Goal: Find specific page/section: Find specific page/section

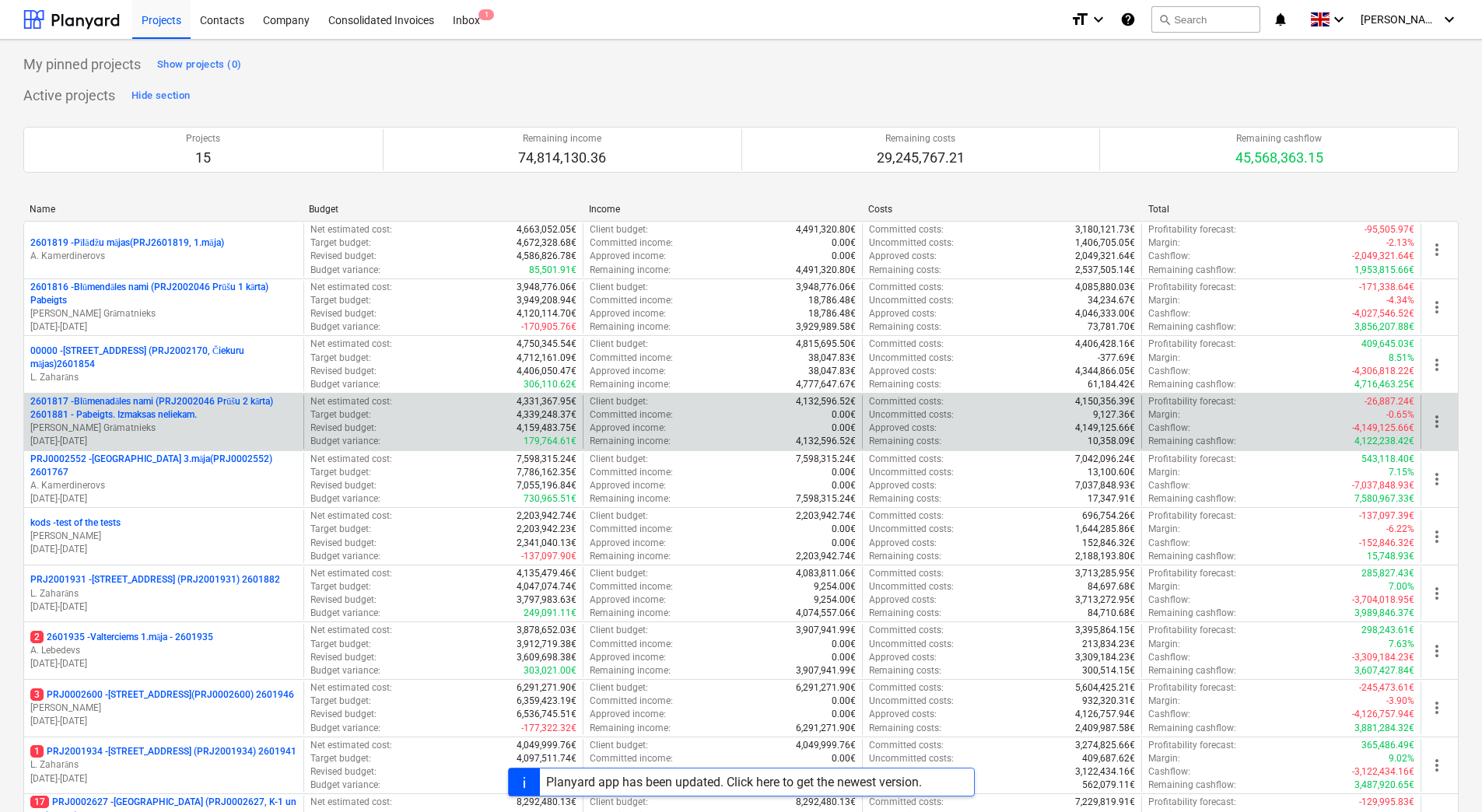
click at [129, 406] on p "2601817 - Blūmenadāles nami (PRJ2002046 Prūšu 2 kārta) 2601881 - Pabeigts. Izma…" at bounding box center [164, 408] width 267 height 26
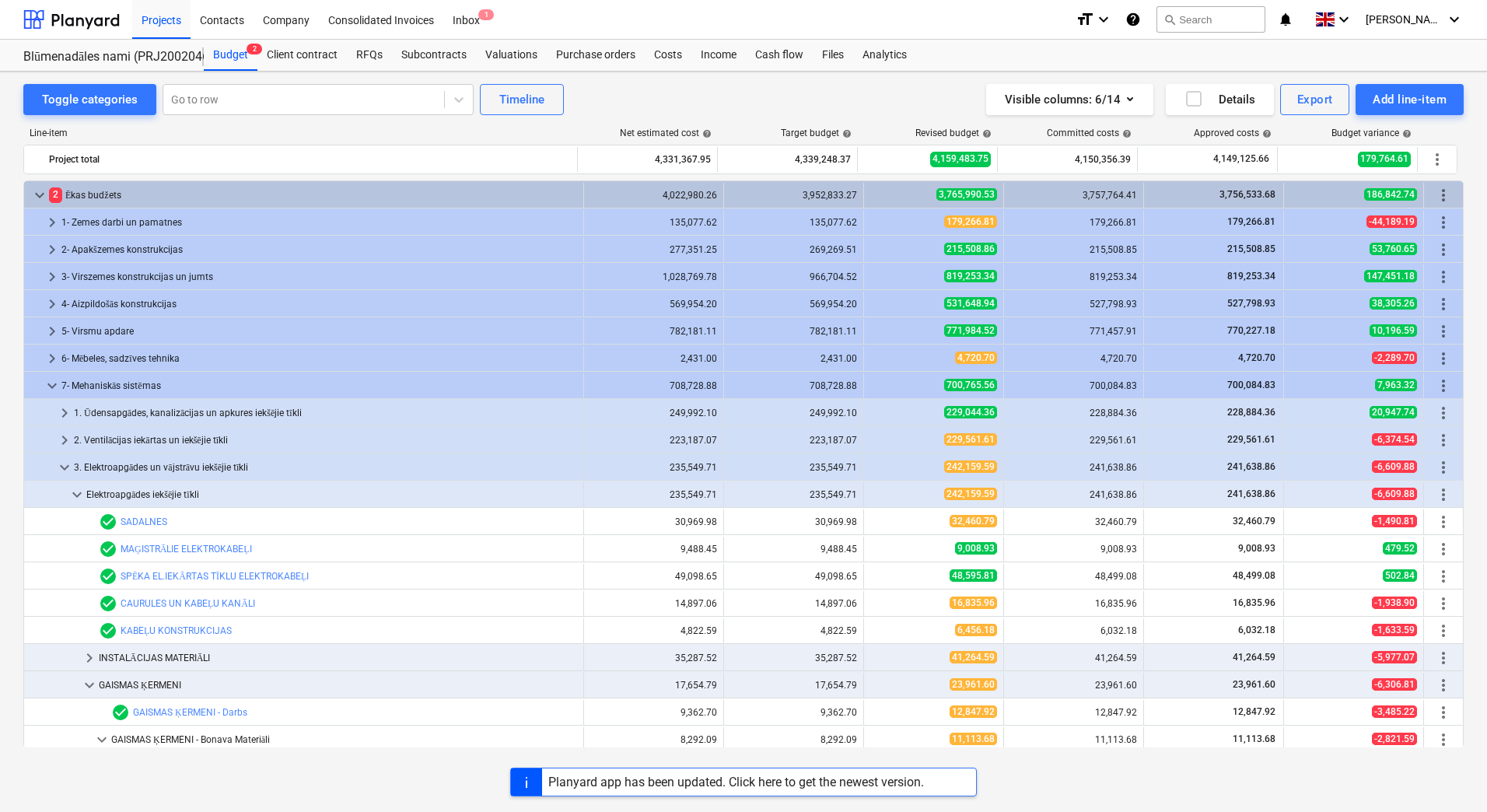
scroll to position [220, 0]
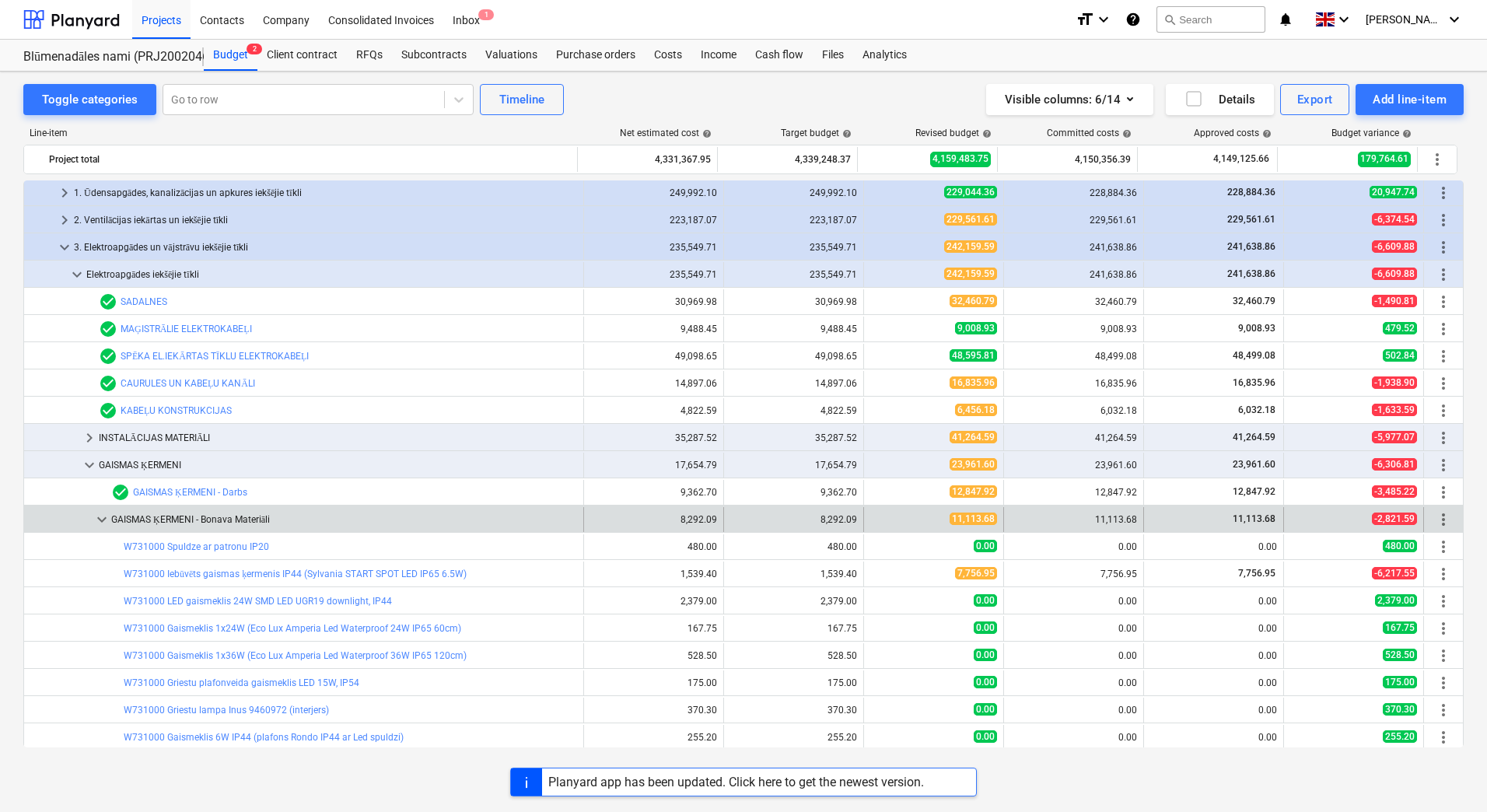
click at [103, 515] on span "keyboard_arrow_down" at bounding box center [101, 519] width 18 height 18
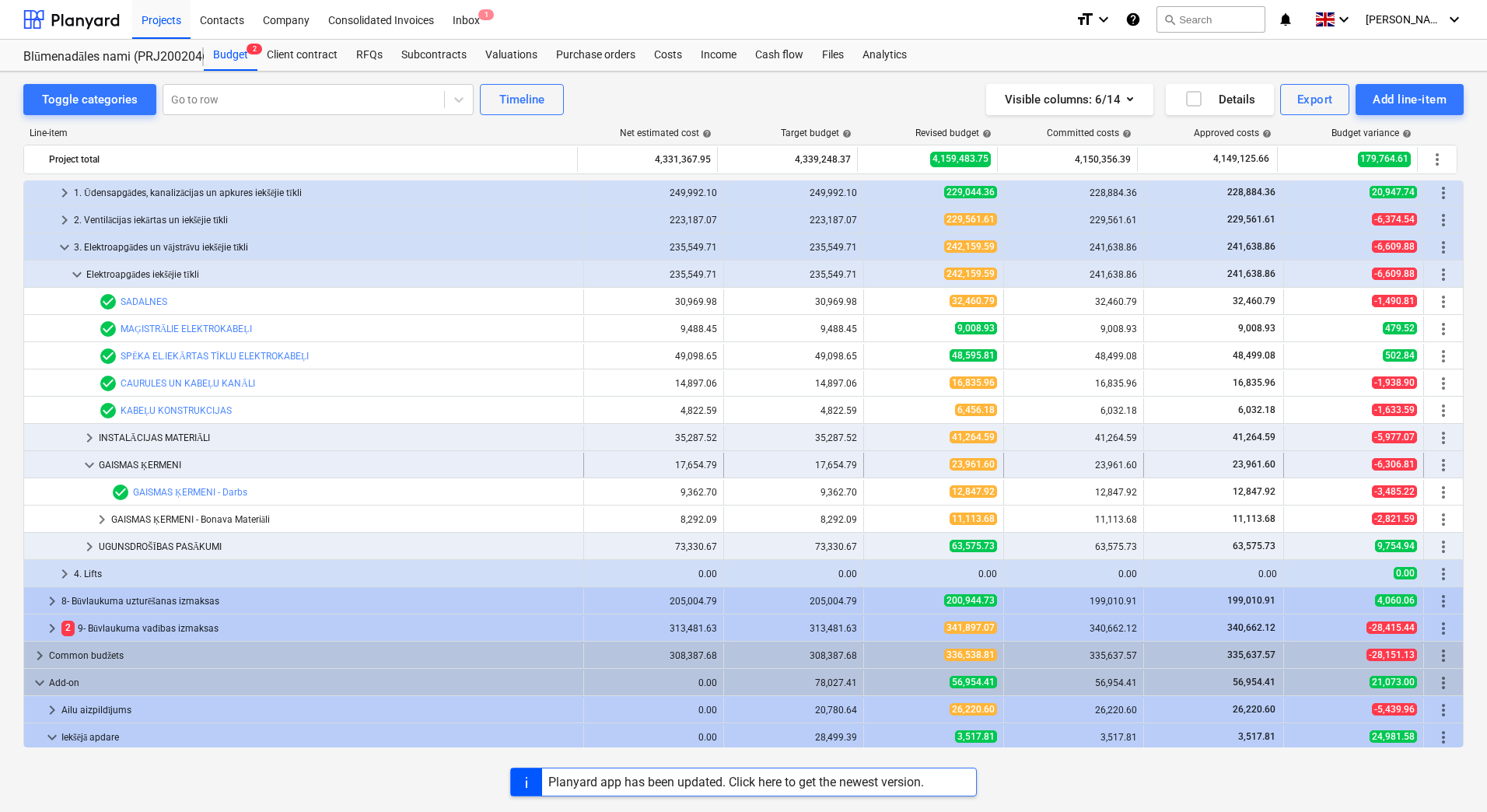
click at [91, 470] on span "keyboard_arrow_down" at bounding box center [89, 465] width 18 height 18
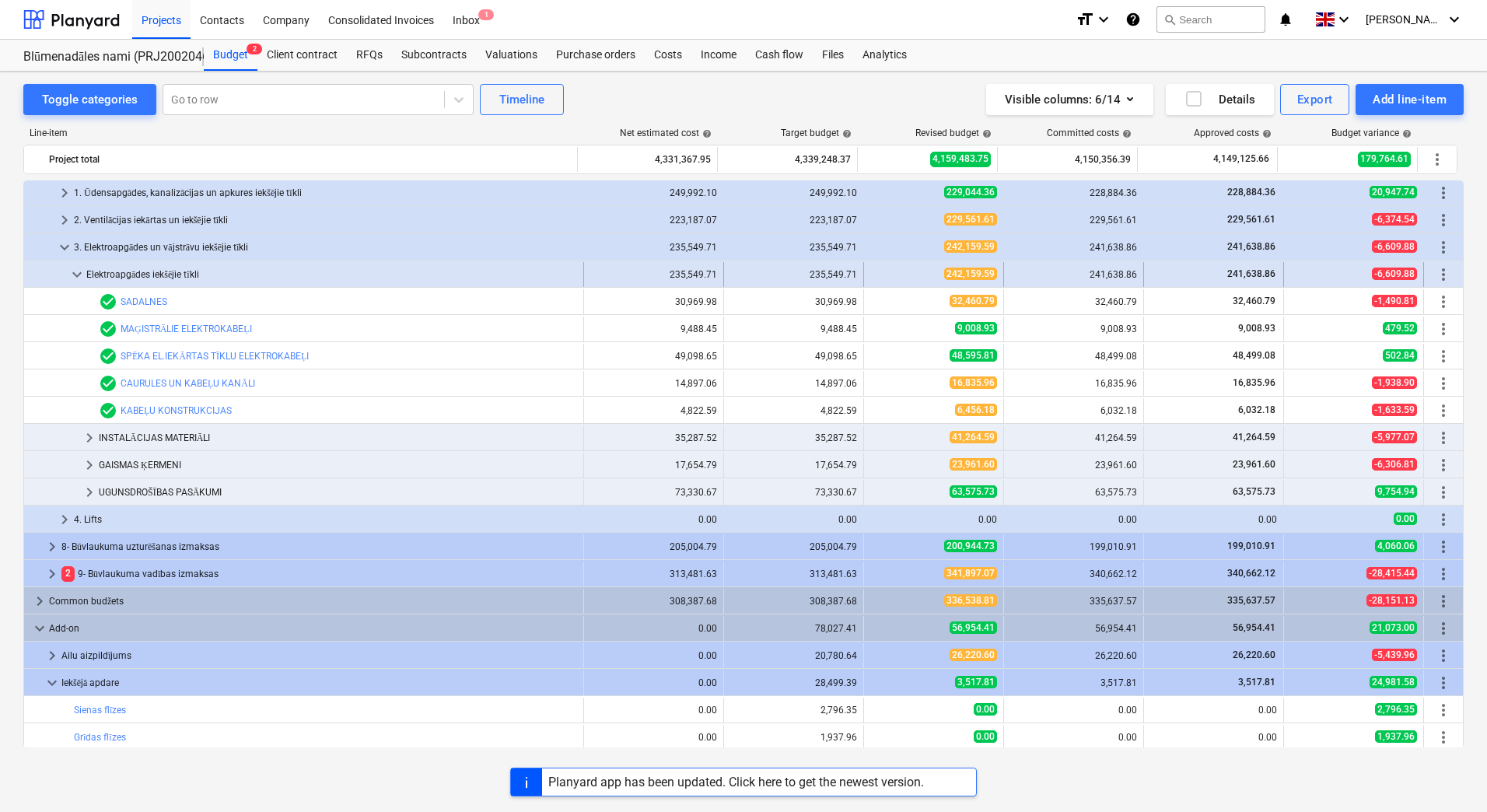
click at [80, 273] on span "keyboard_arrow_down" at bounding box center [76, 274] width 18 height 18
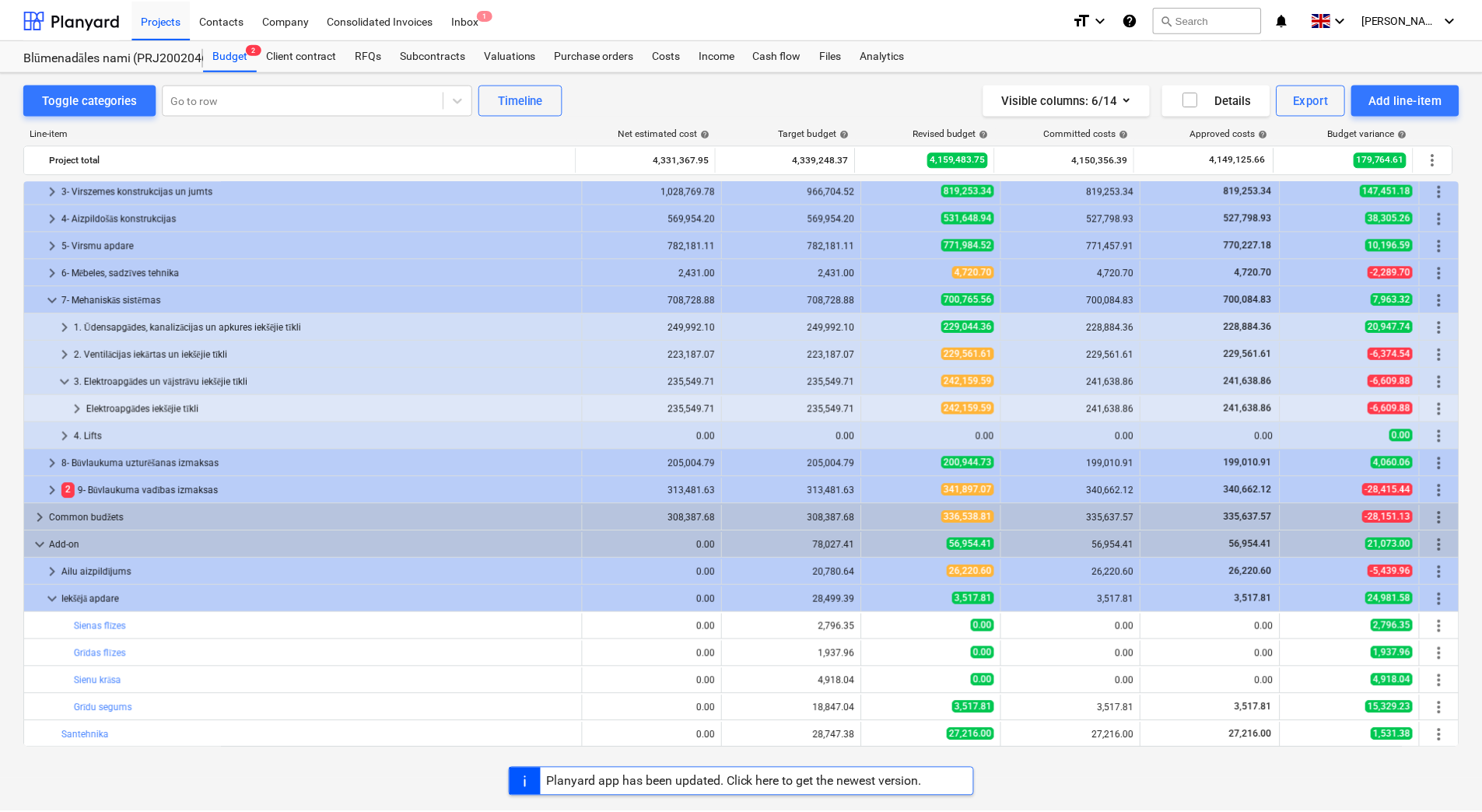
scroll to position [87, 0]
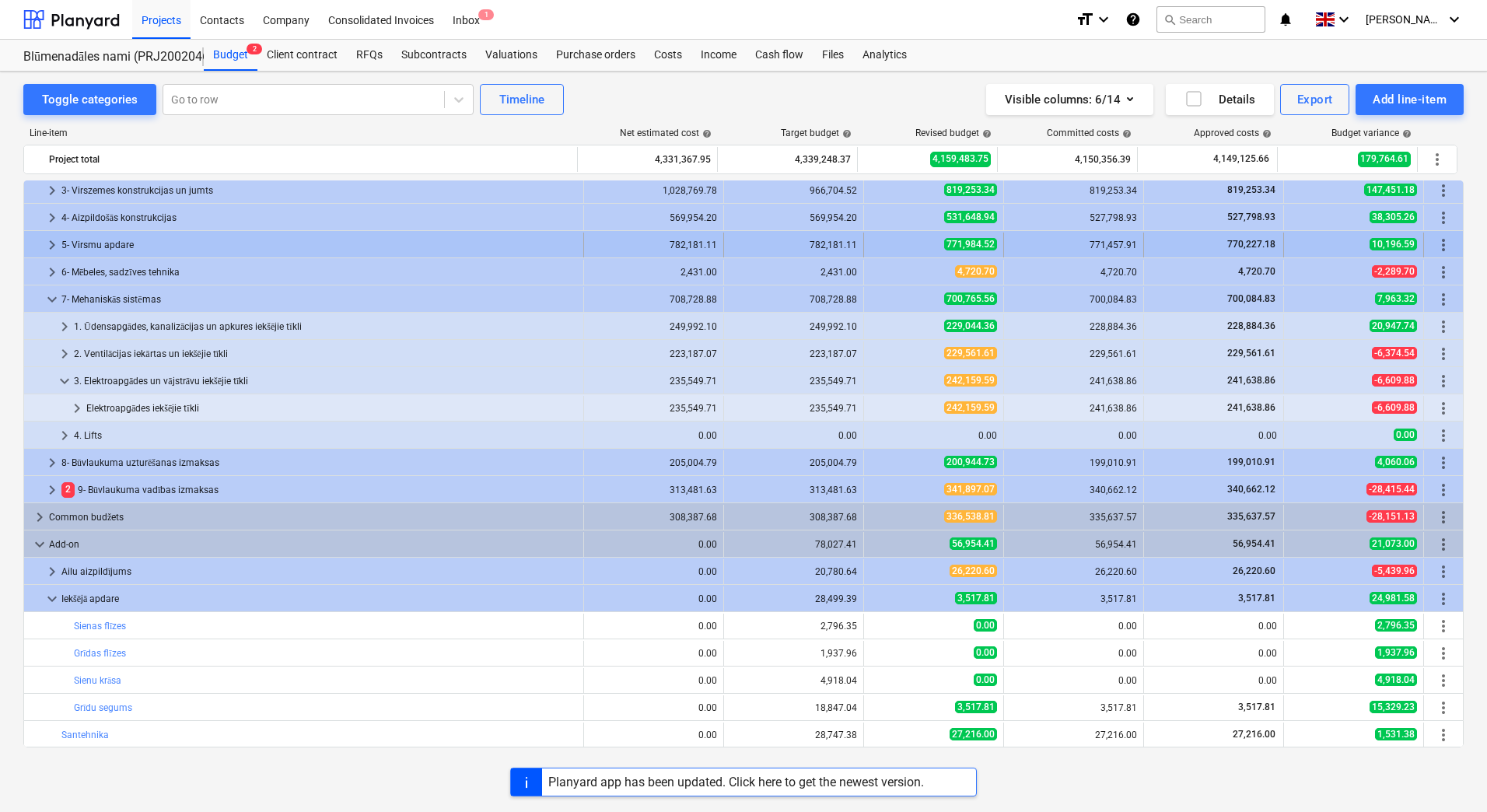
click at [52, 244] on span "keyboard_arrow_right" at bounding box center [51, 244] width 18 height 18
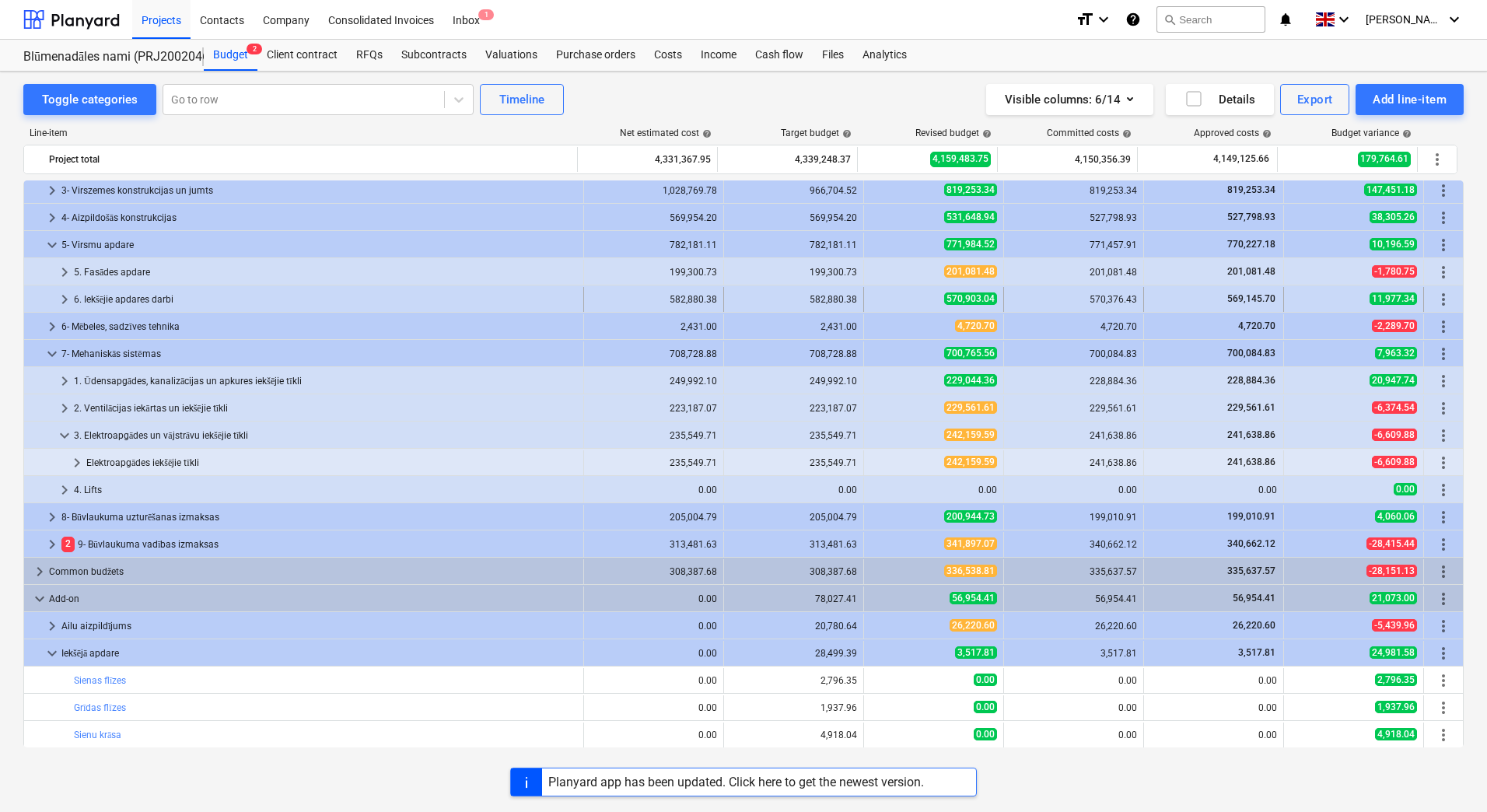
click at [70, 301] on span "keyboard_arrow_right" at bounding box center [64, 299] width 18 height 18
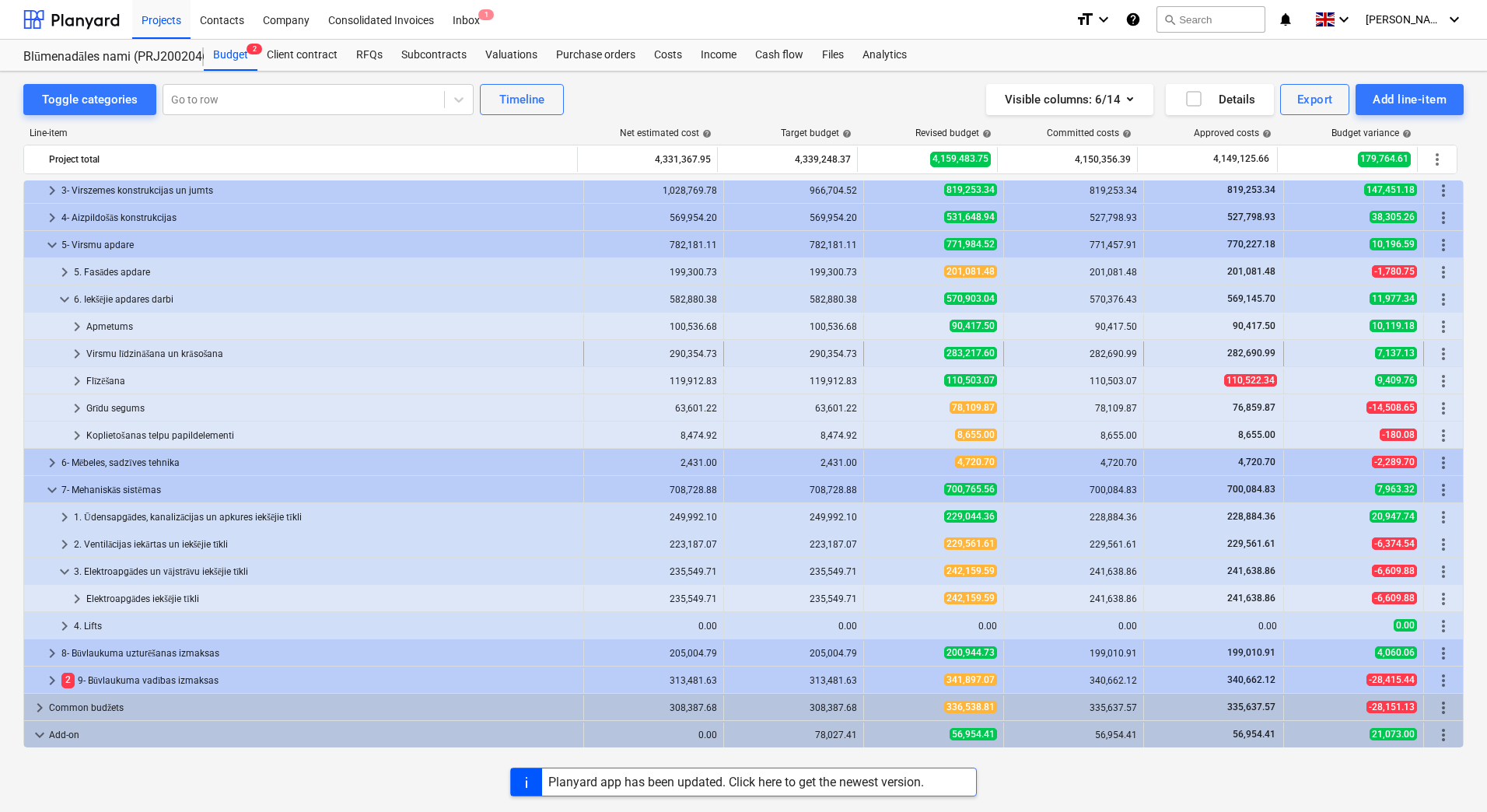
click at [78, 350] on span "keyboard_arrow_right" at bounding box center [76, 353] width 18 height 18
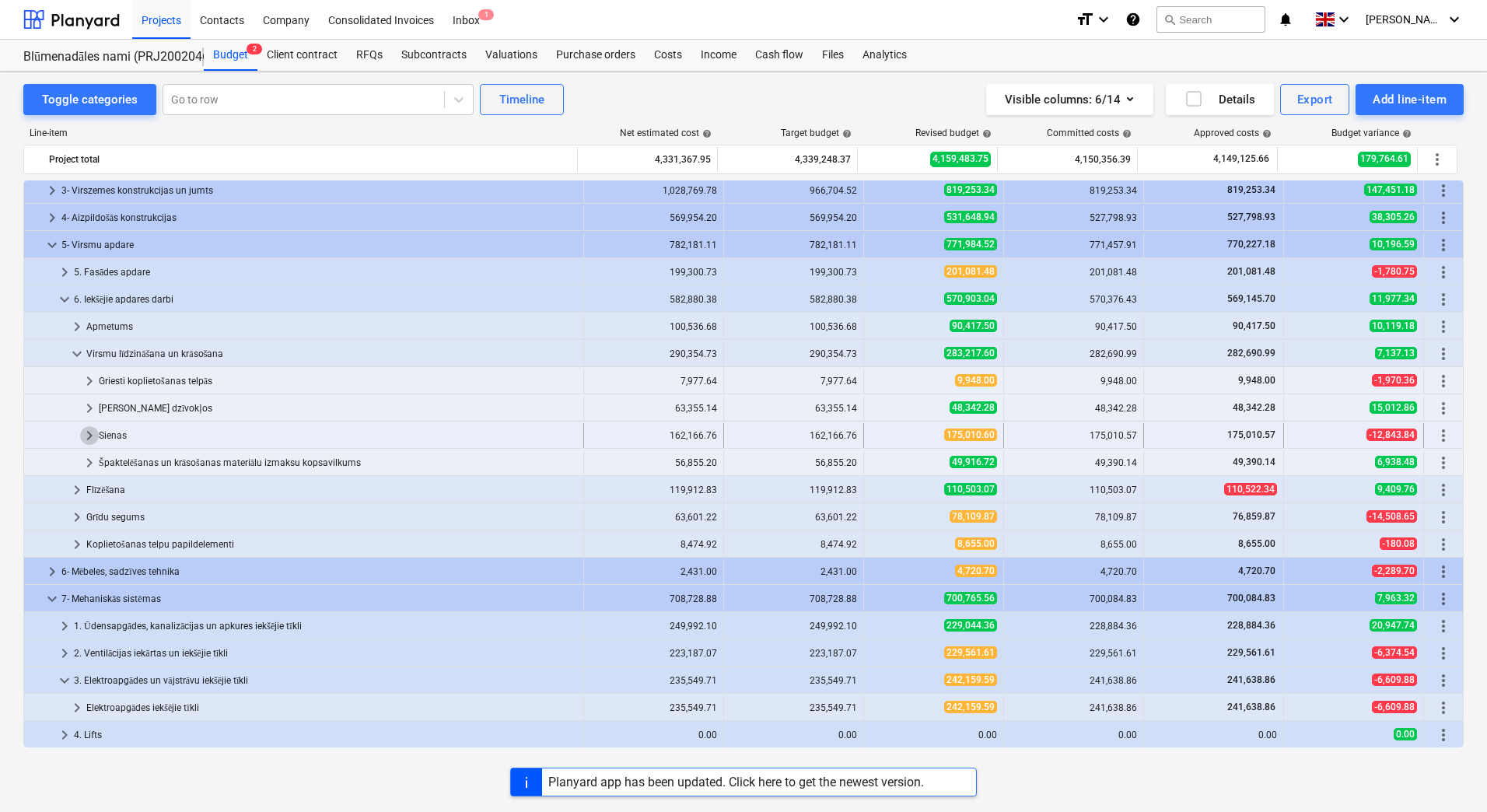
click at [91, 441] on span "keyboard_arrow_right" at bounding box center [89, 435] width 18 height 18
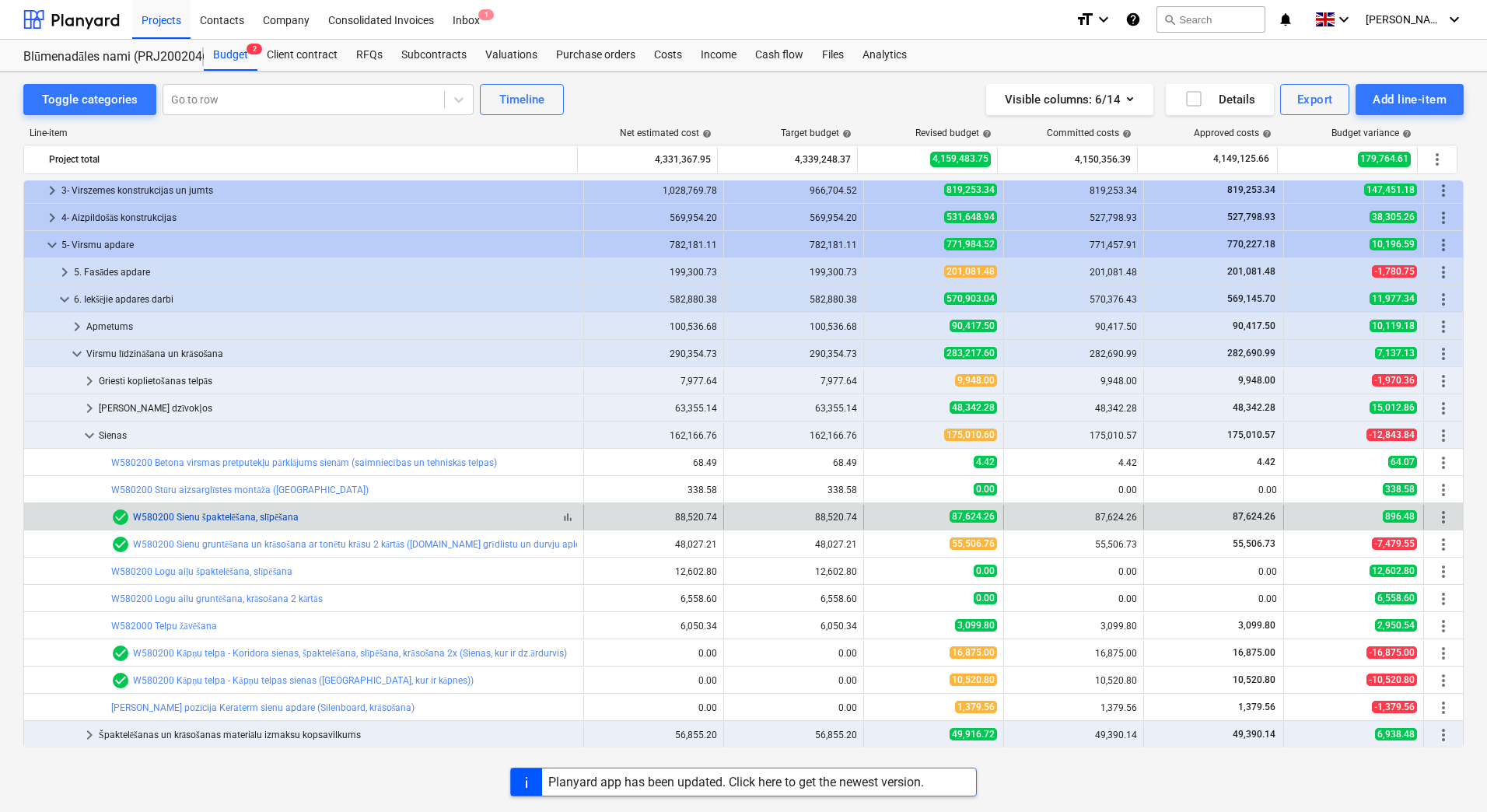
click at [226, 520] on link "W580200 Sienu špaktelēšana, slīpēšana" at bounding box center [216, 517] width 166 height 11
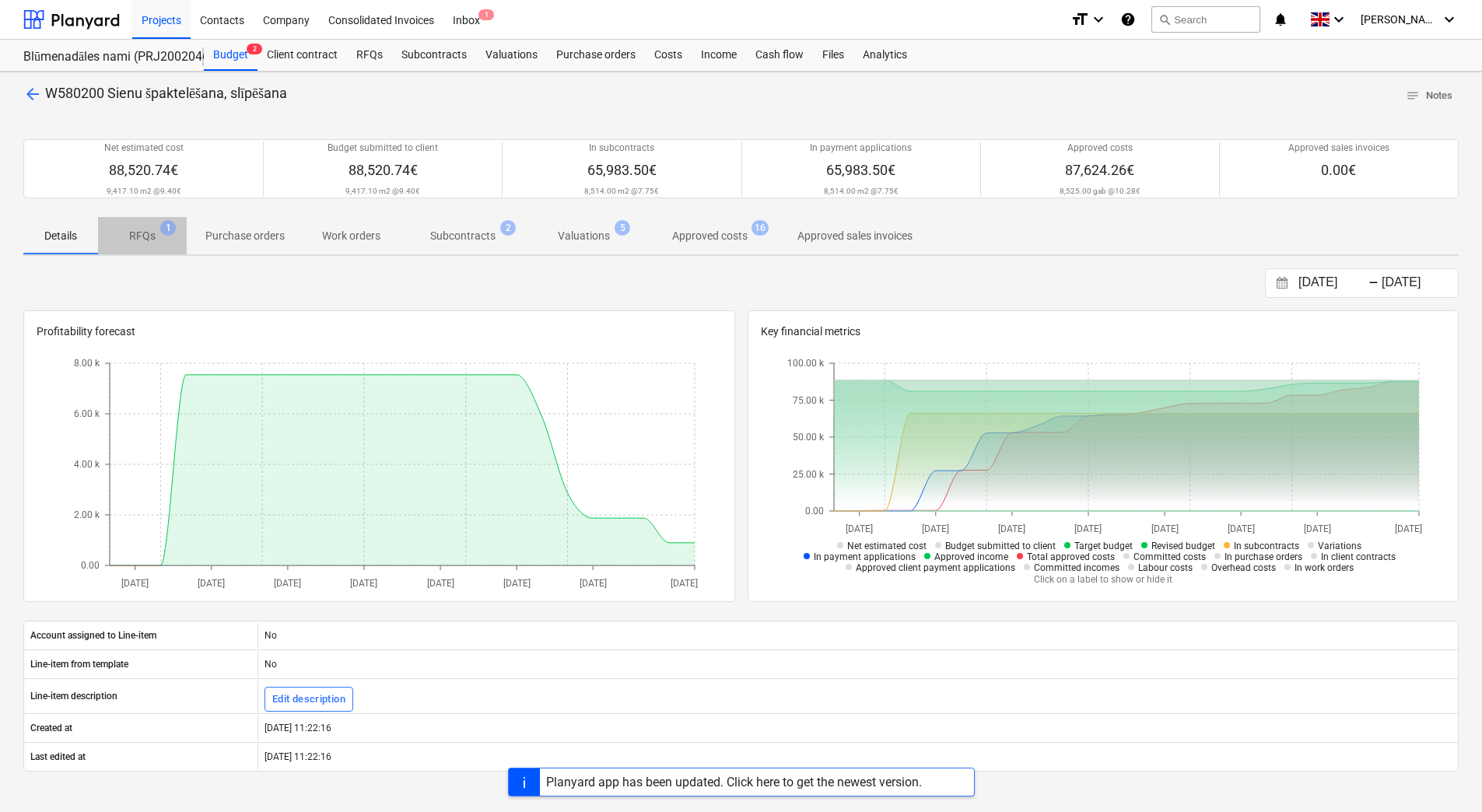
click at [149, 236] on p "RFQs" at bounding box center [142, 236] width 26 height 16
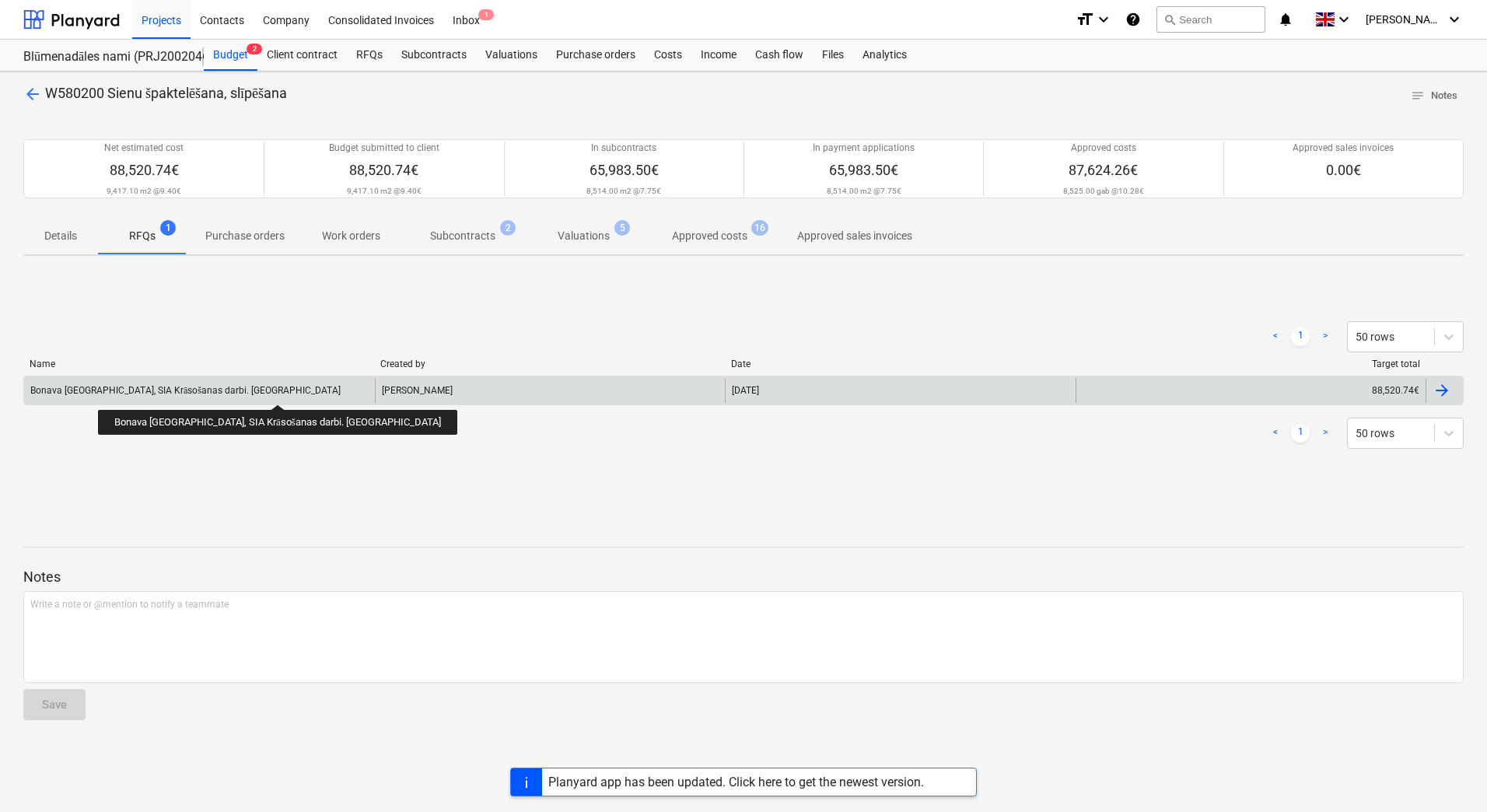
click at [229, 390] on div "Bonava [GEOGRAPHIC_DATA], SIA Krāsošanas darbi. [GEOGRAPHIC_DATA]" at bounding box center [185, 390] width 310 height 12
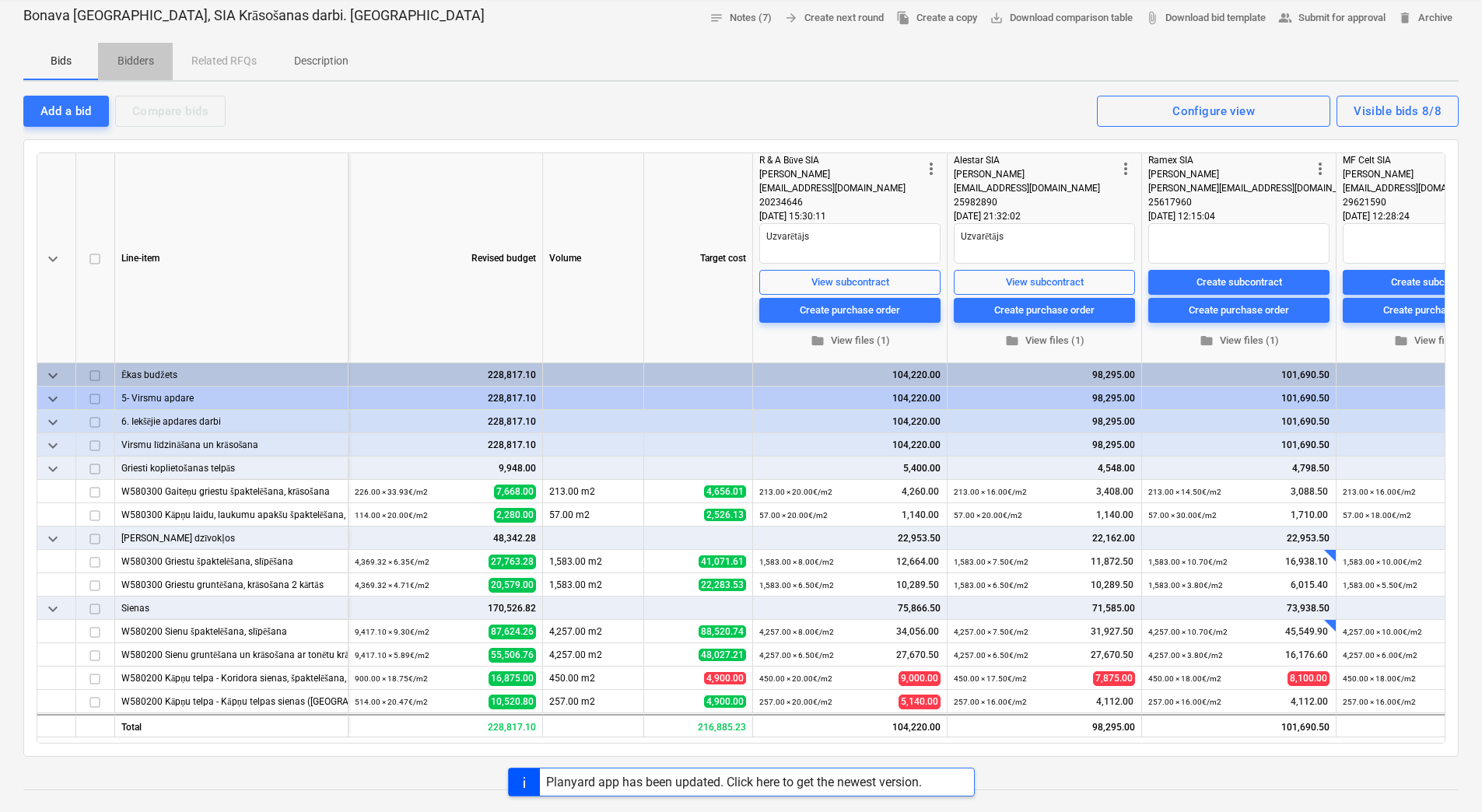
click at [129, 61] on p "Bidders" at bounding box center [136, 61] width 38 height 16
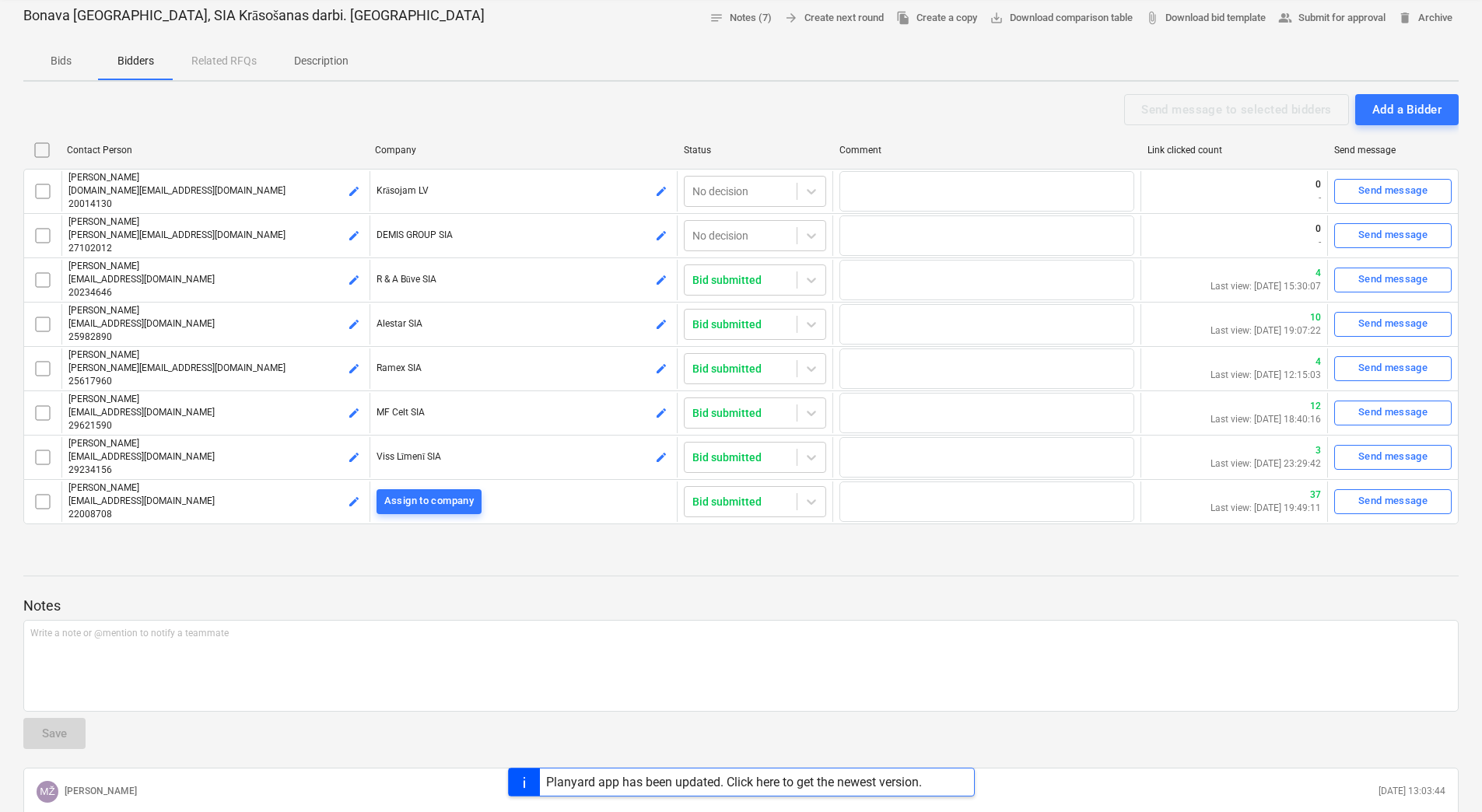
click at [59, 59] on p "Bids" at bounding box center [60, 61] width 38 height 16
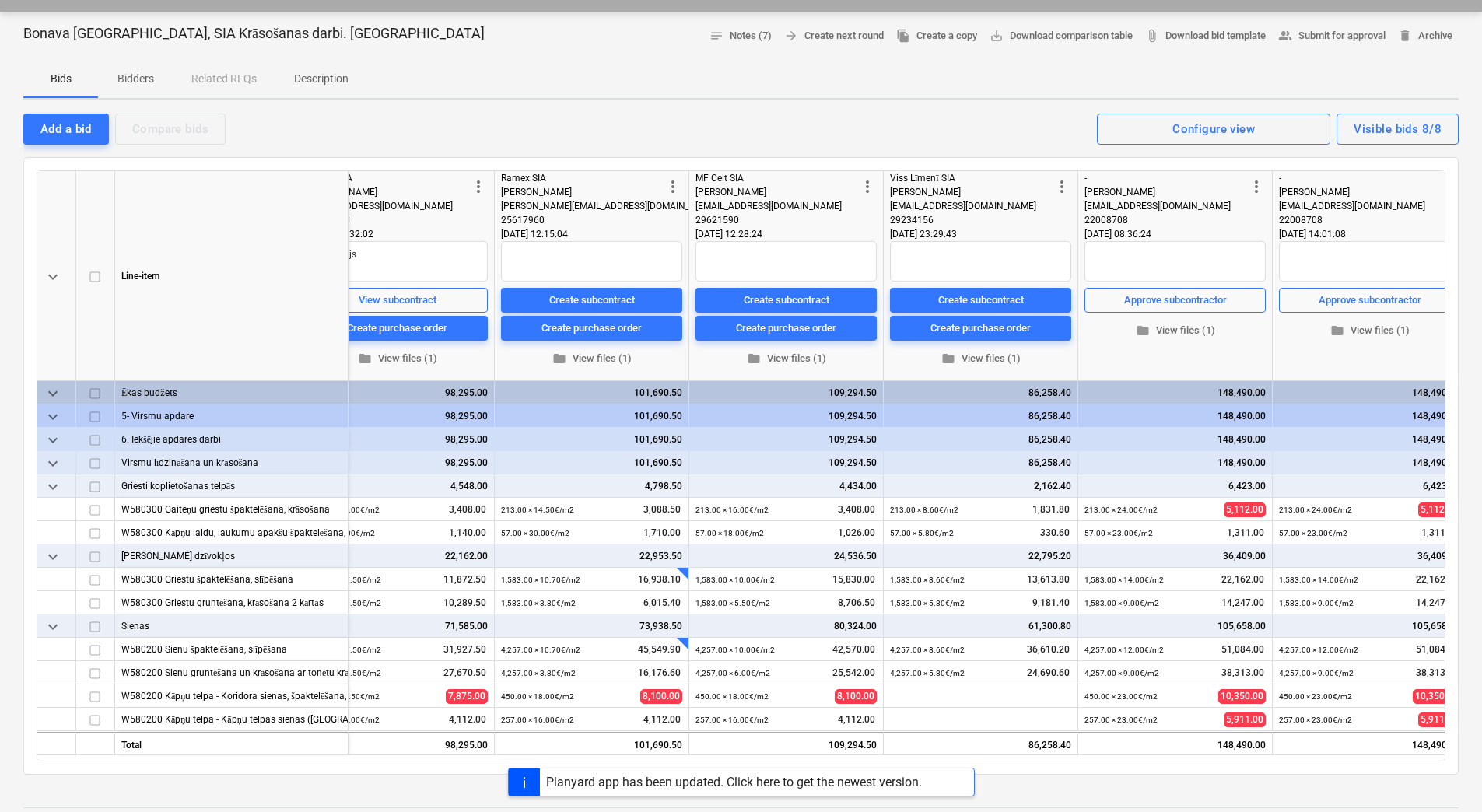
scroll to position [156, 0]
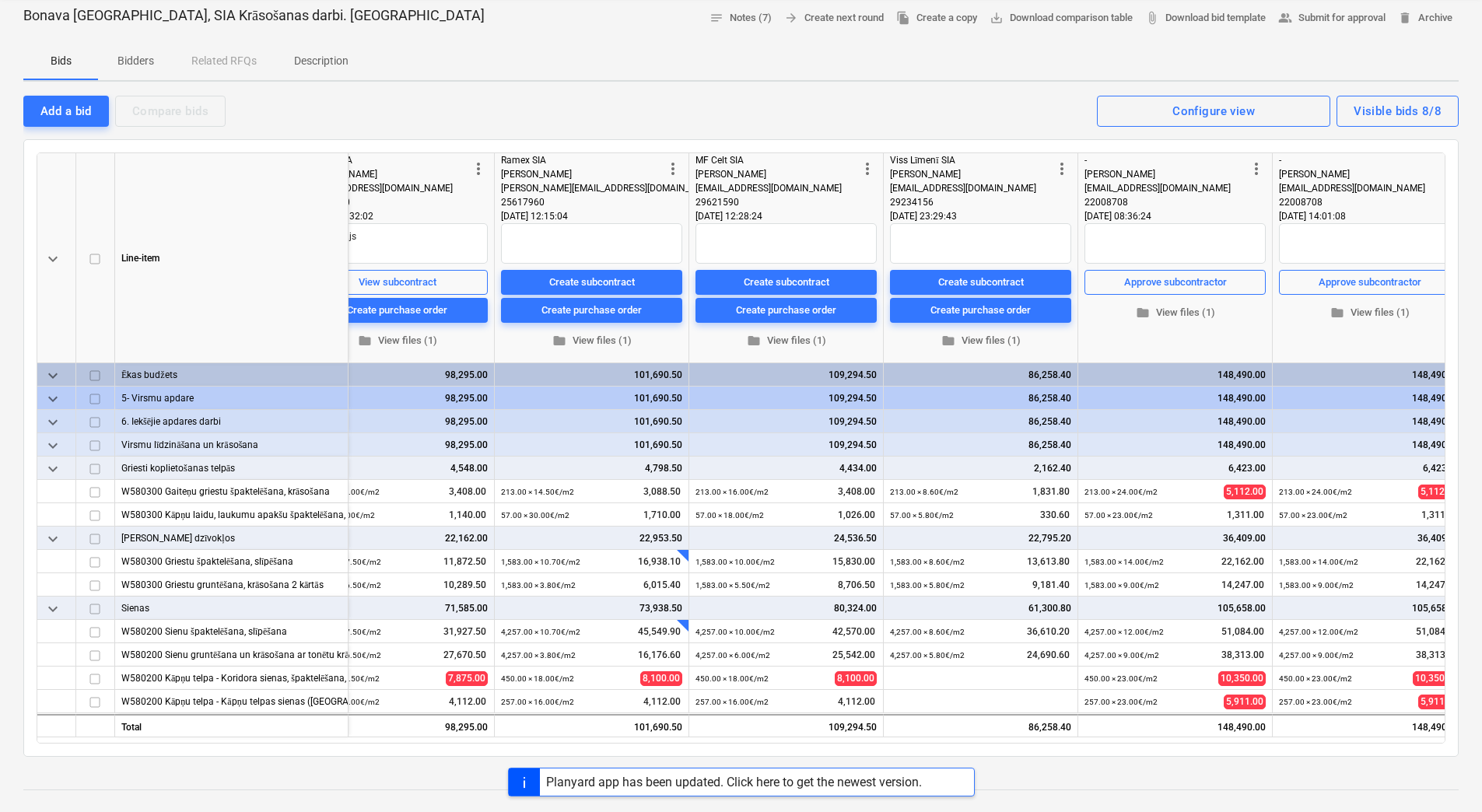
drag, startPoint x: 1078, startPoint y: 743, endPoint x: 1062, endPoint y: 743, distance: 16.0
click at [1062, 743] on div "keyboard_arrow_down Line-item more_vert R & A Būve SIA Raivis Skutulis [EMAIL_A…" at bounding box center [741, 447] width 1409 height 591
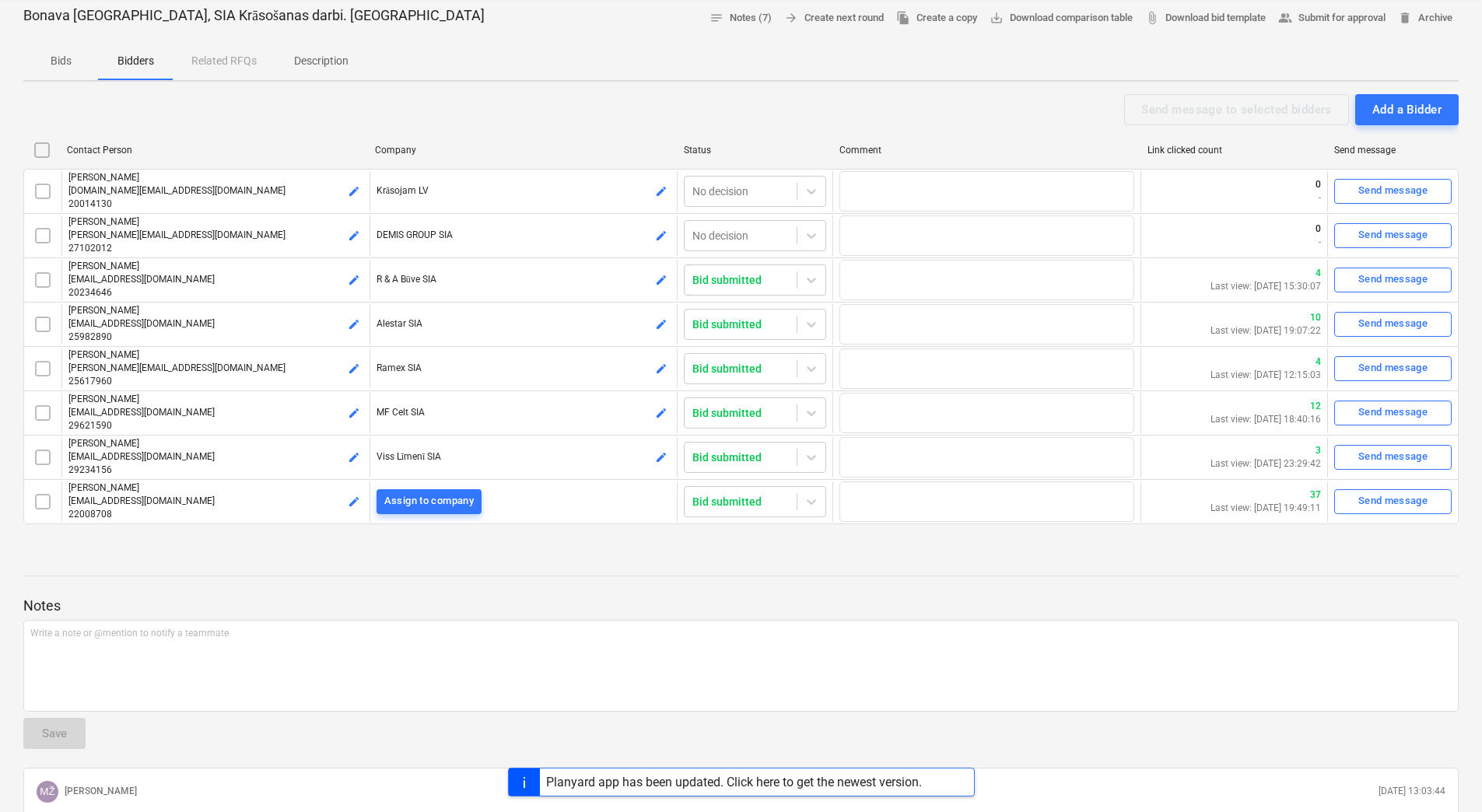
type textarea "x"
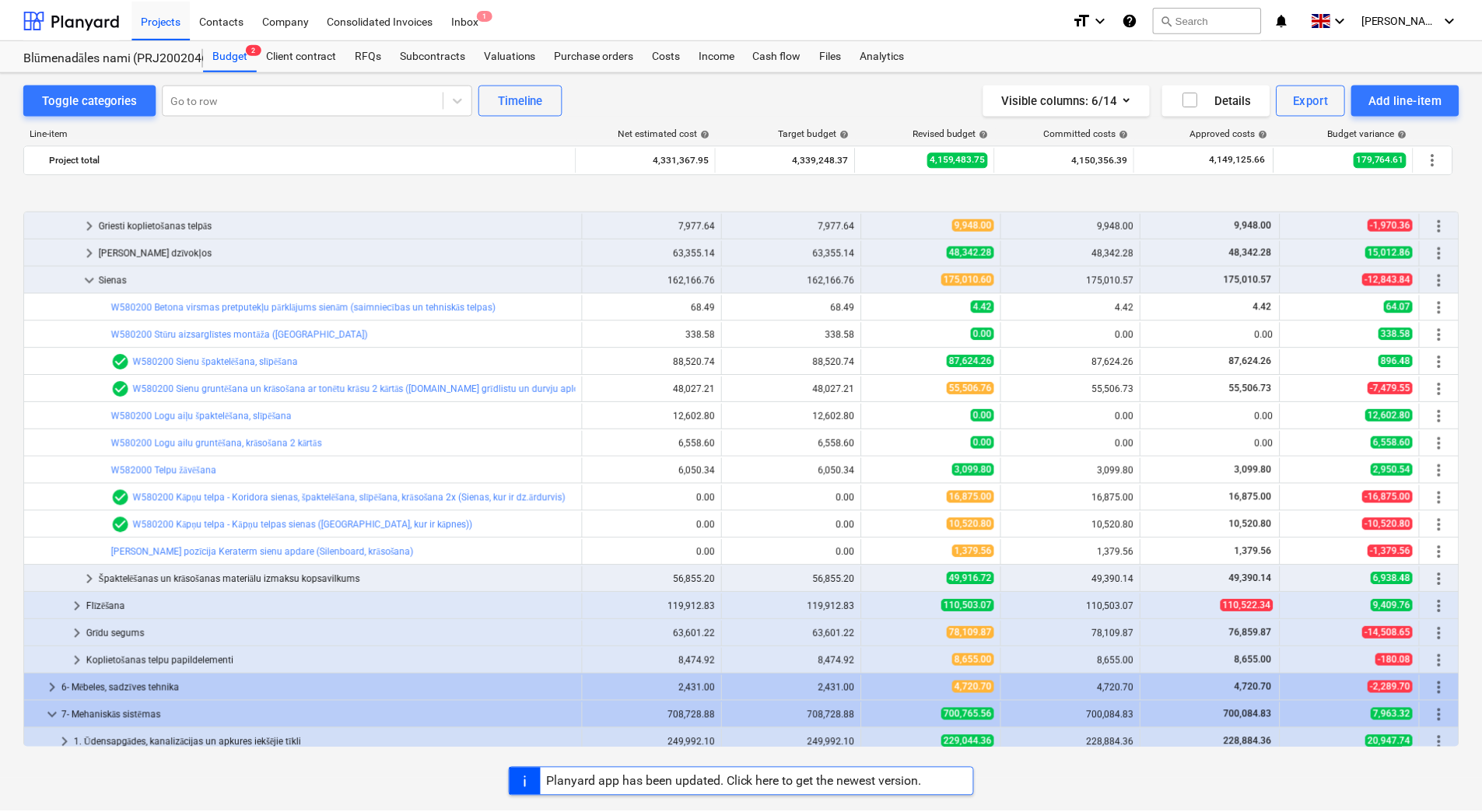
scroll to position [320, 0]
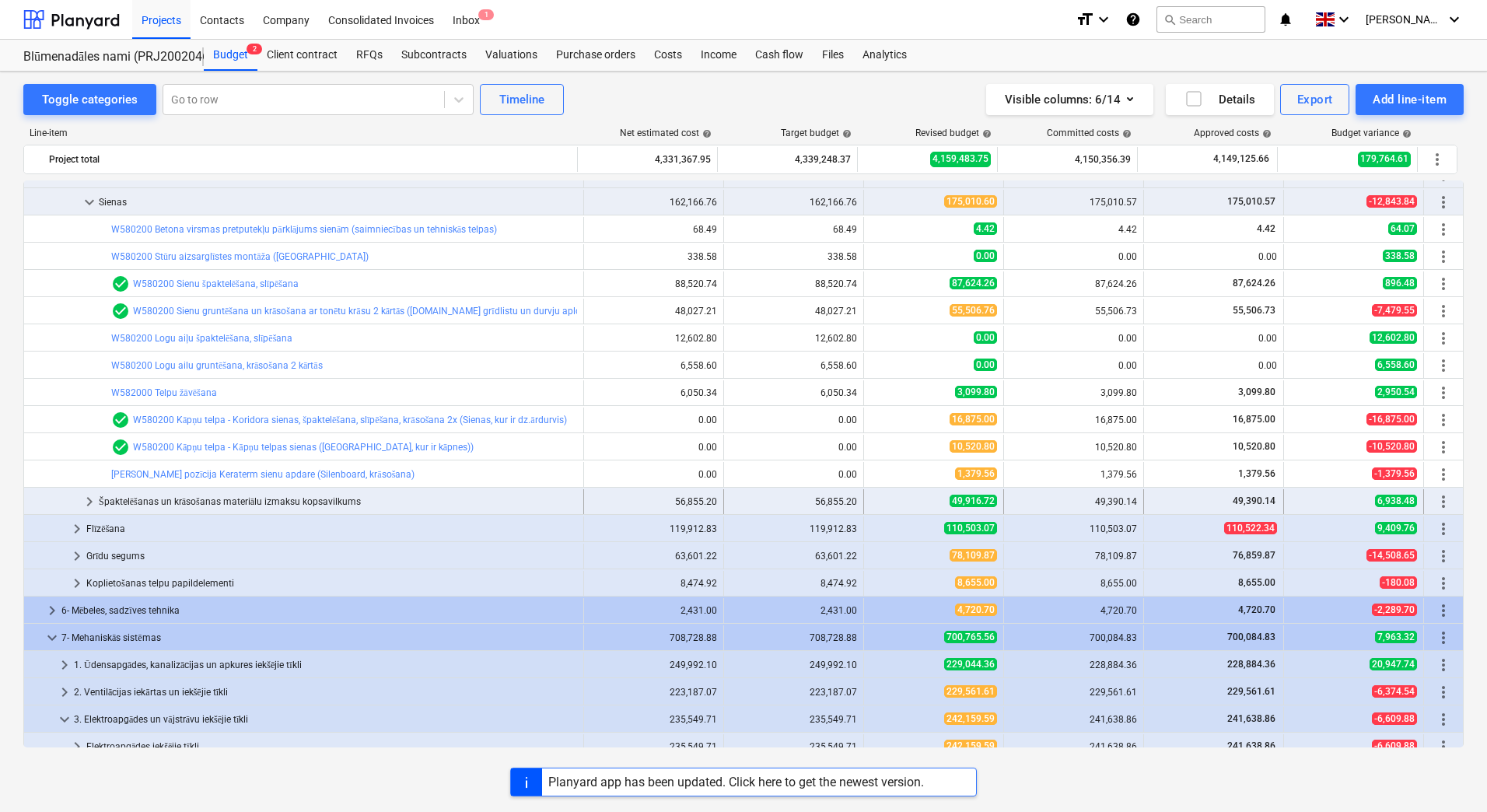
click at [91, 500] on span "keyboard_arrow_right" at bounding box center [89, 501] width 18 height 18
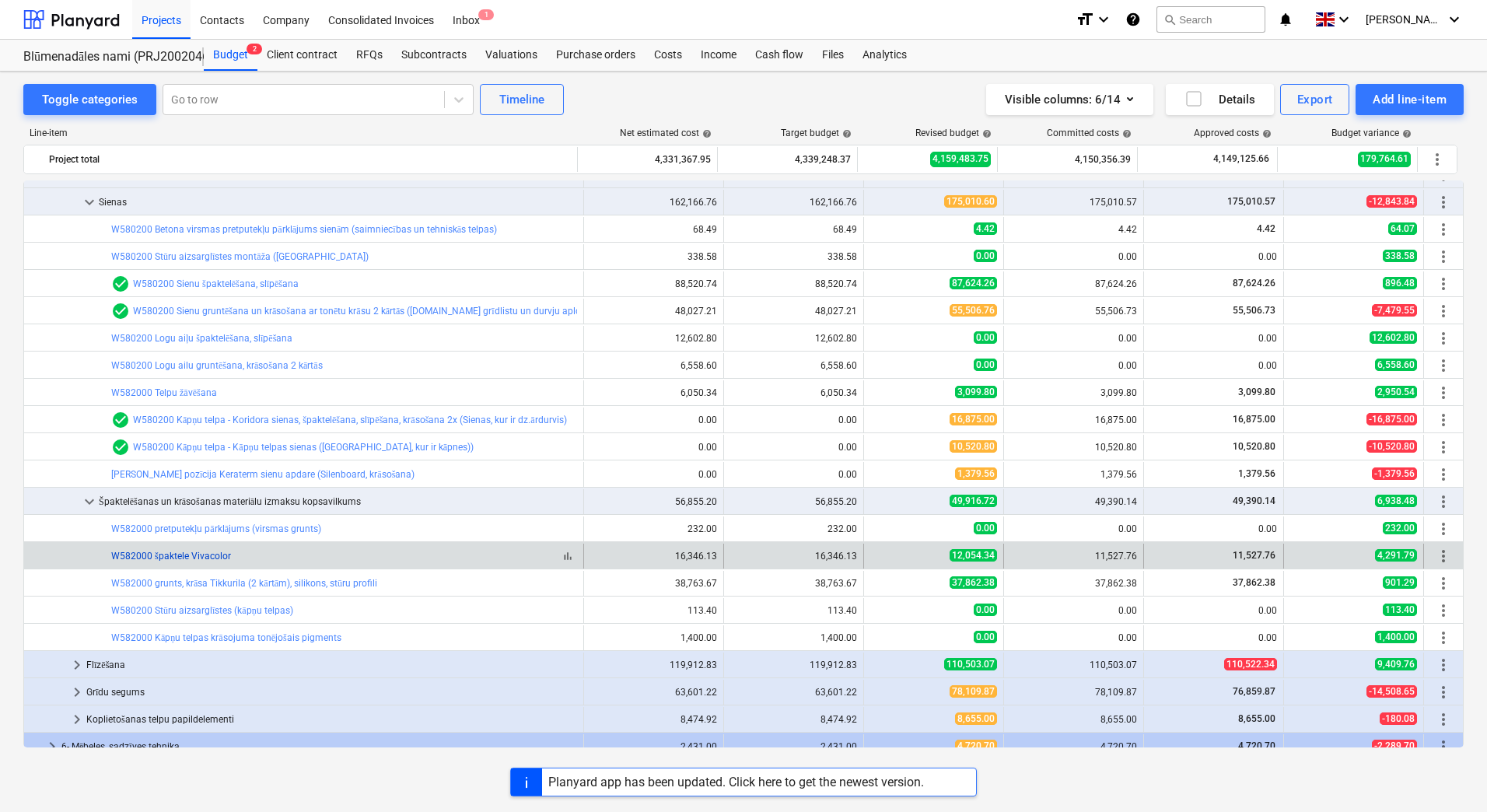
click at [176, 553] on link "W582000 špaktele Vivacolor" at bounding box center [171, 556] width 119 height 11
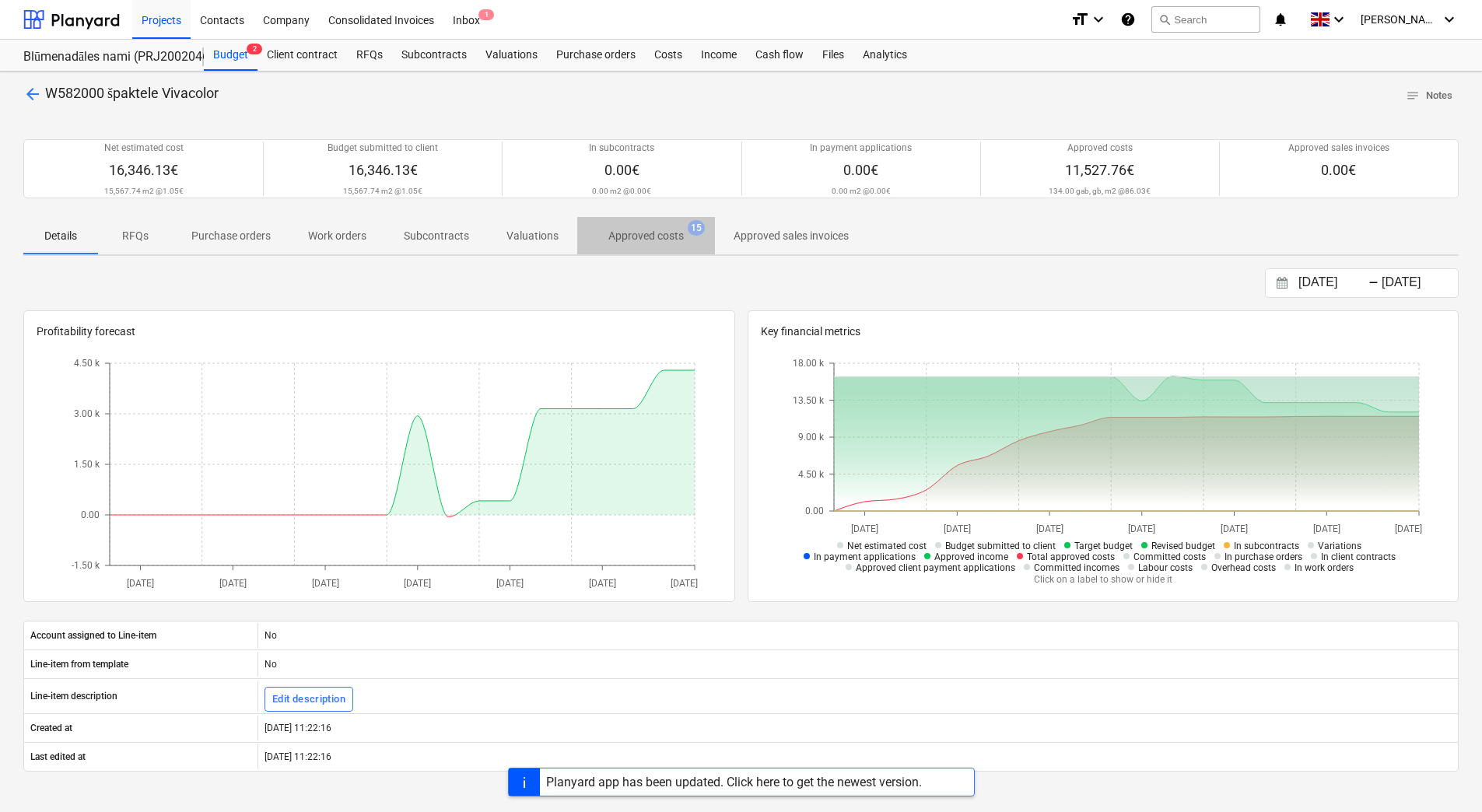
click at [641, 233] on p "Approved costs" at bounding box center [646, 236] width 75 height 16
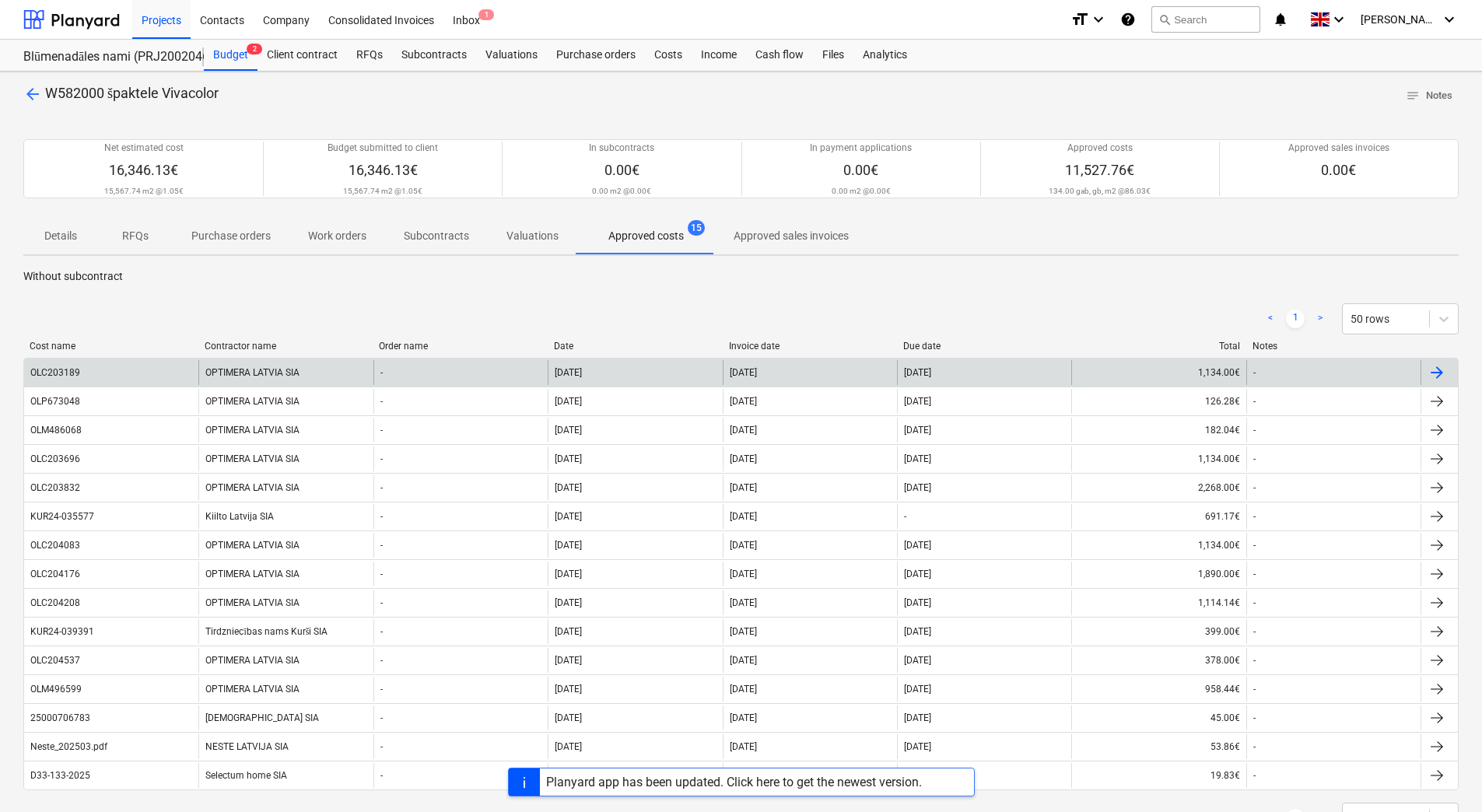
click at [274, 363] on div "OPTIMERA LATVIA SIA" at bounding box center [285, 372] width 174 height 25
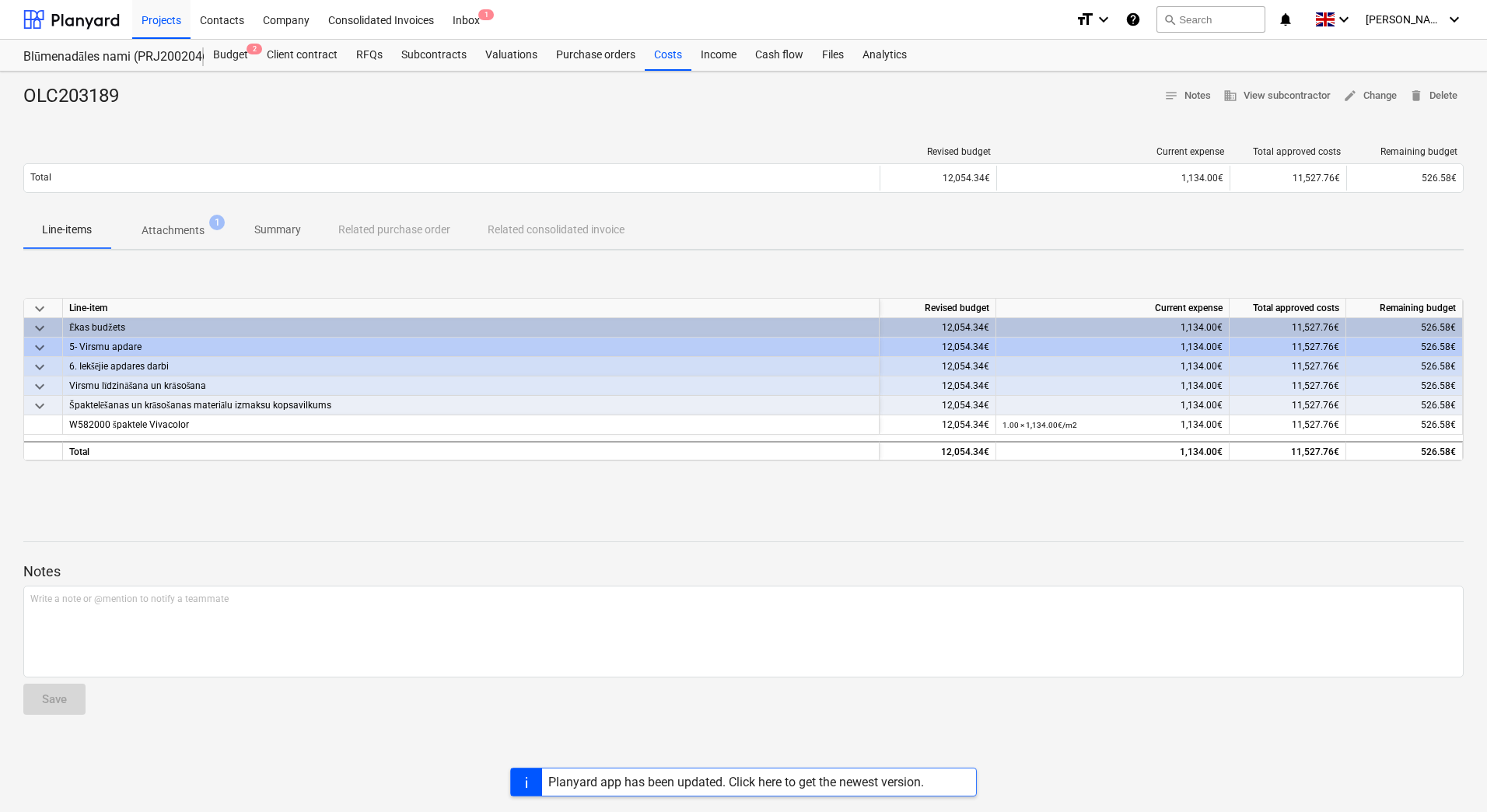
click at [182, 244] on button "Attachments 1" at bounding box center [173, 230] width 125 height 38
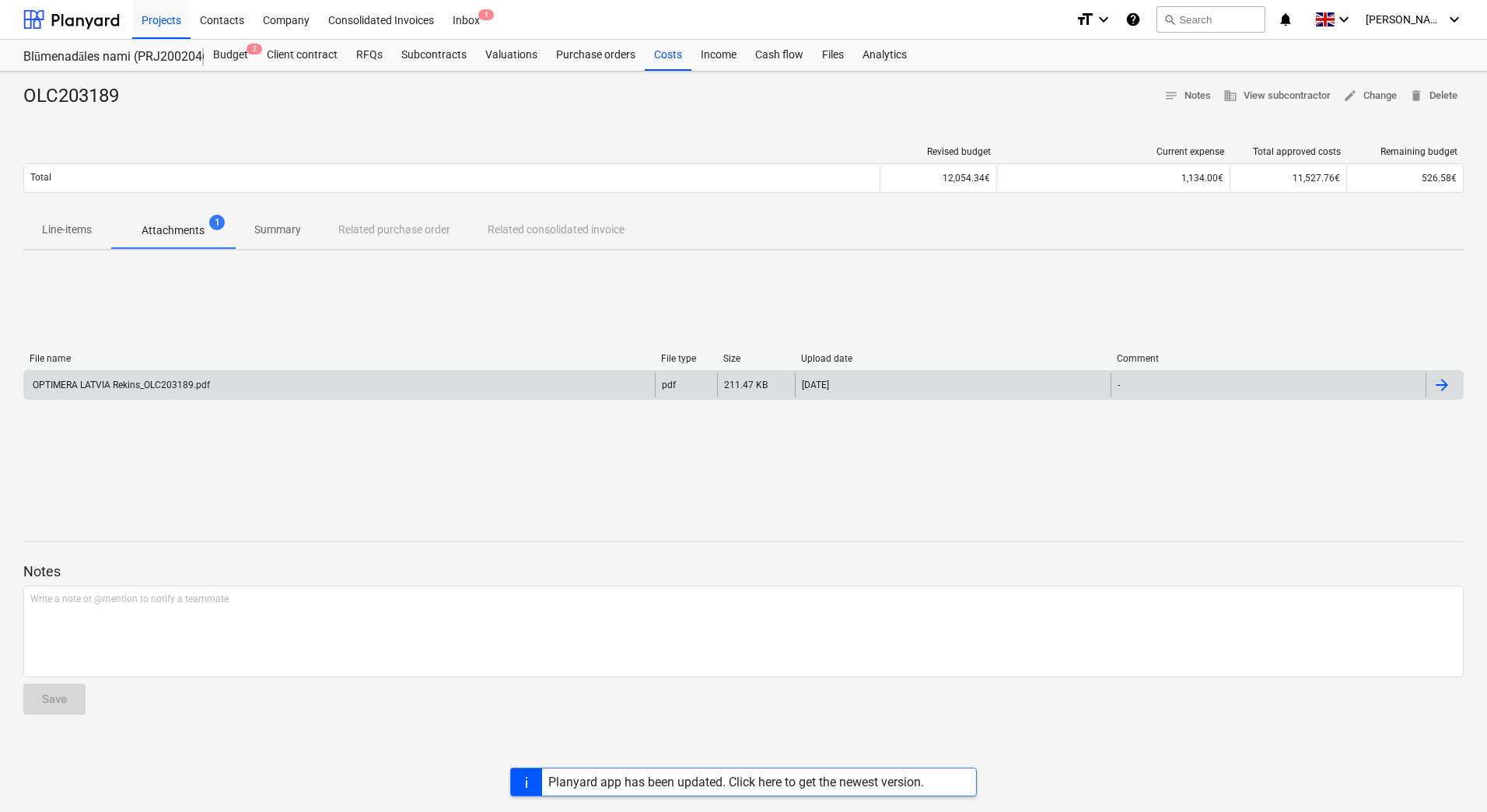
click at [145, 378] on div "OPTIMERA LATVIA Rekins_OLC203189.pdf" at bounding box center [339, 385] width 631 height 25
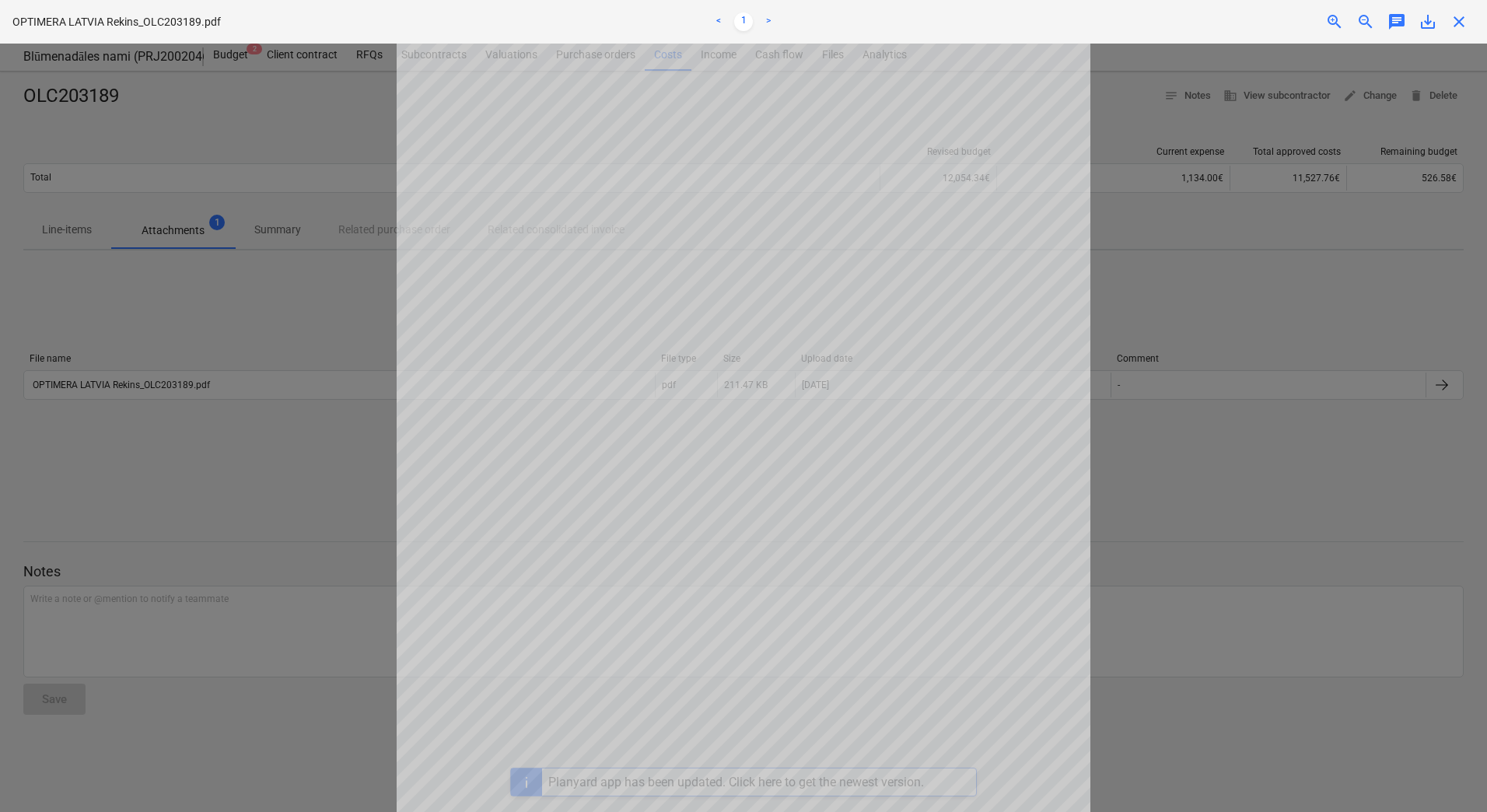
click at [268, 430] on div at bounding box center [743, 427] width 1487 height 769
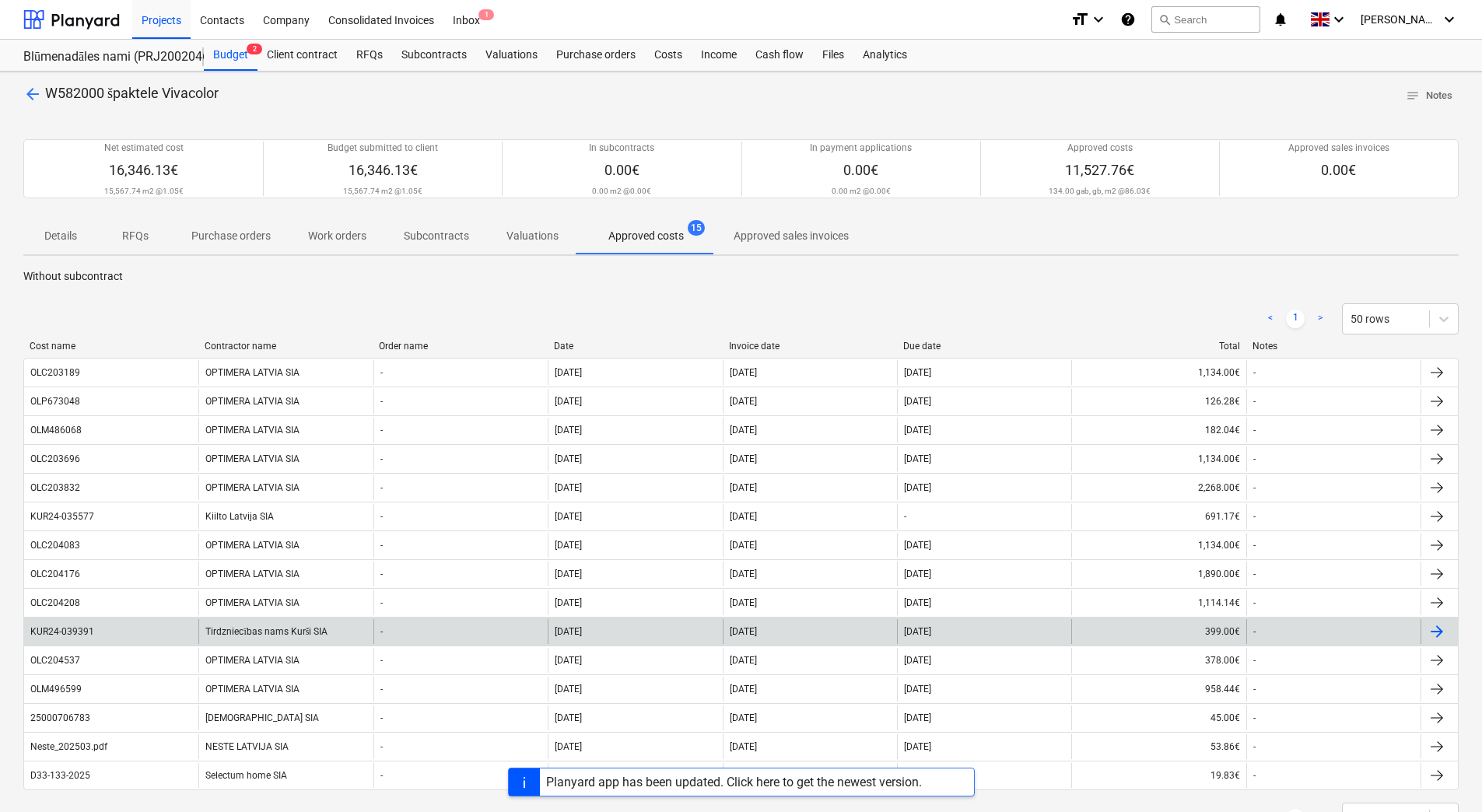
click at [286, 630] on div "Tirdzniecības nams Kurši SIA" at bounding box center [285, 631] width 174 height 25
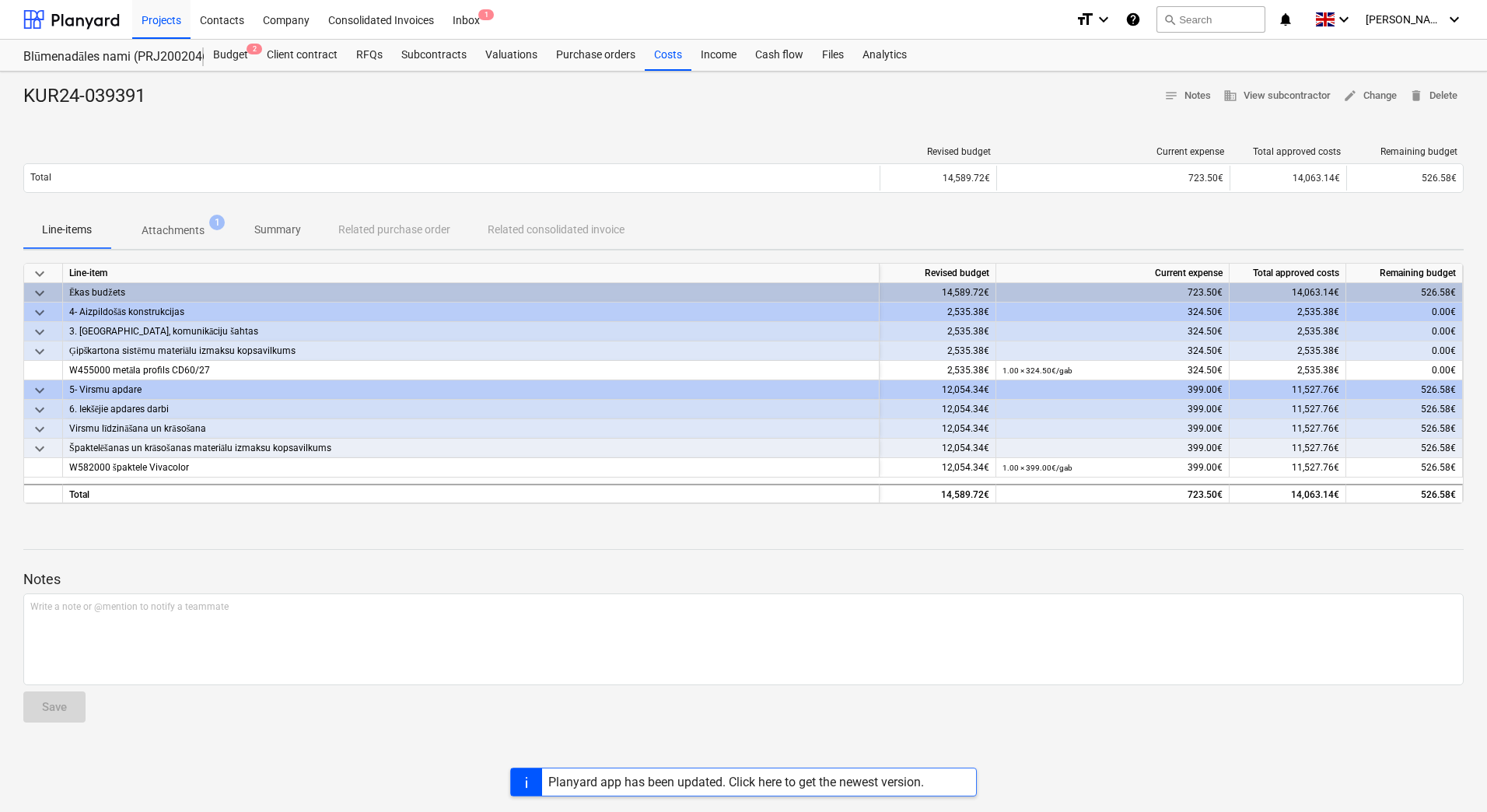
click at [188, 233] on p "Attachments" at bounding box center [173, 231] width 63 height 16
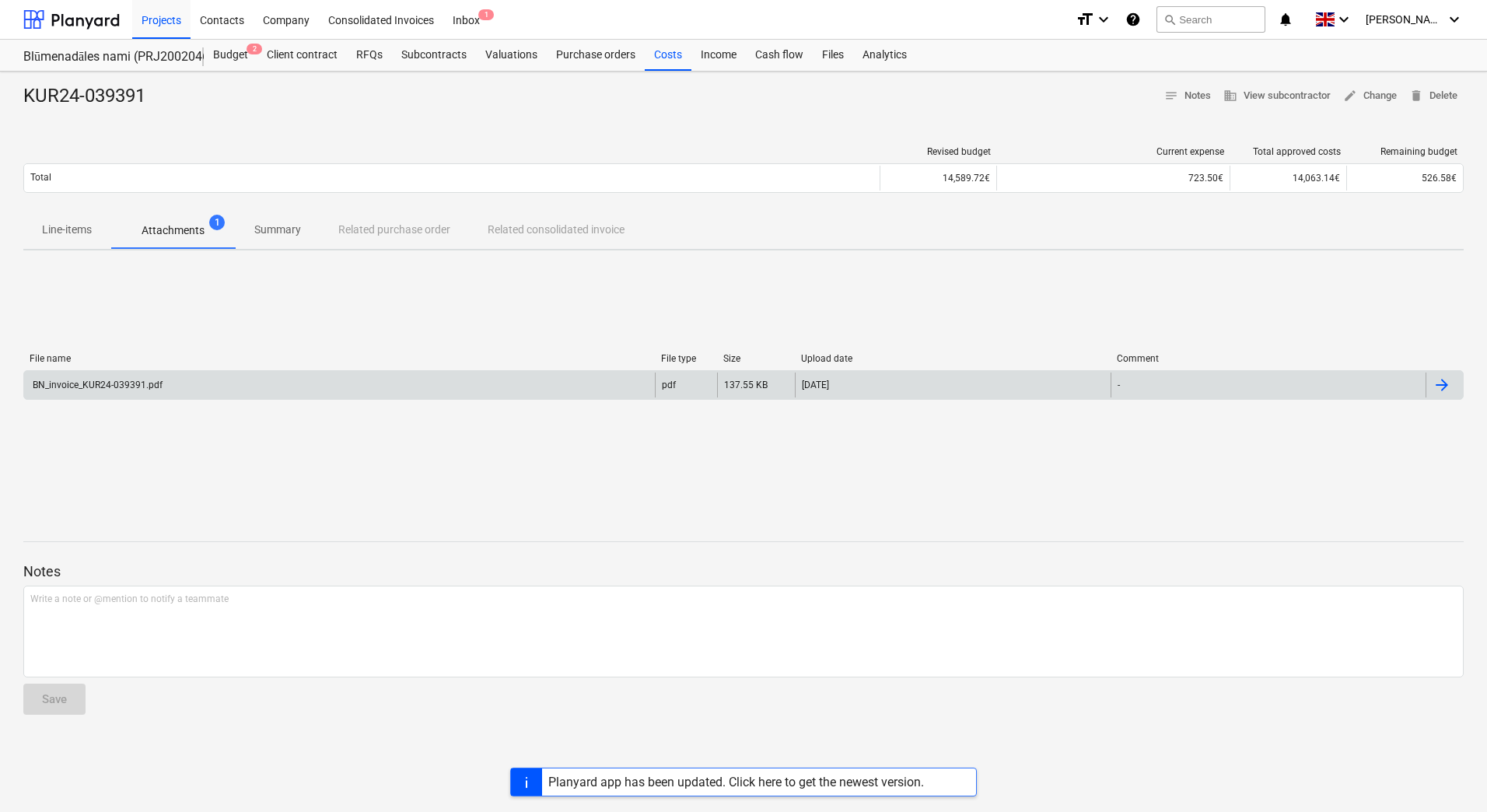
click at [242, 386] on div "BN_invoice_KUR24-039391.pdf" at bounding box center [339, 385] width 631 height 25
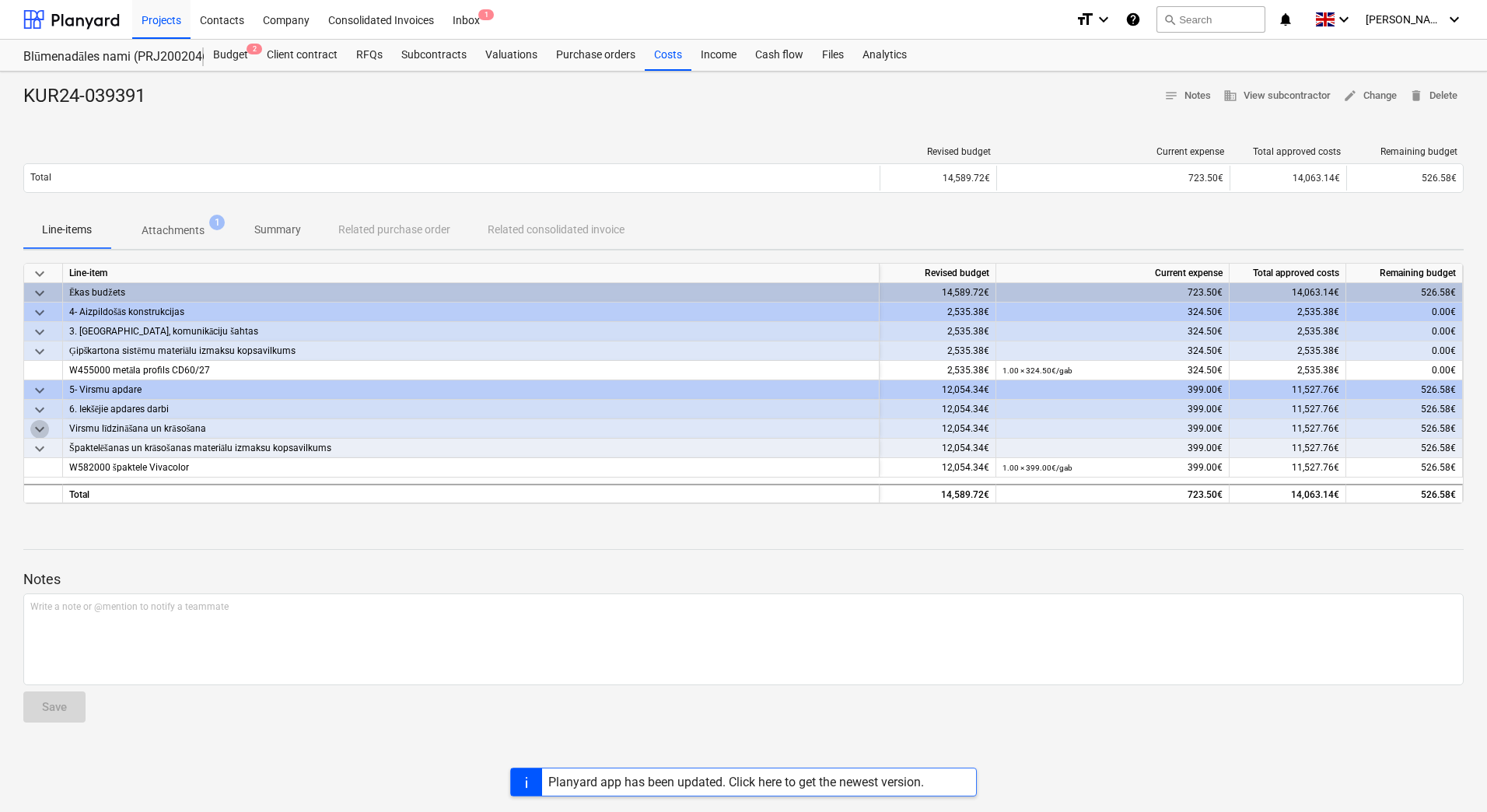
click at [39, 429] on span "keyboard_arrow_down" at bounding box center [39, 429] width 18 height 18
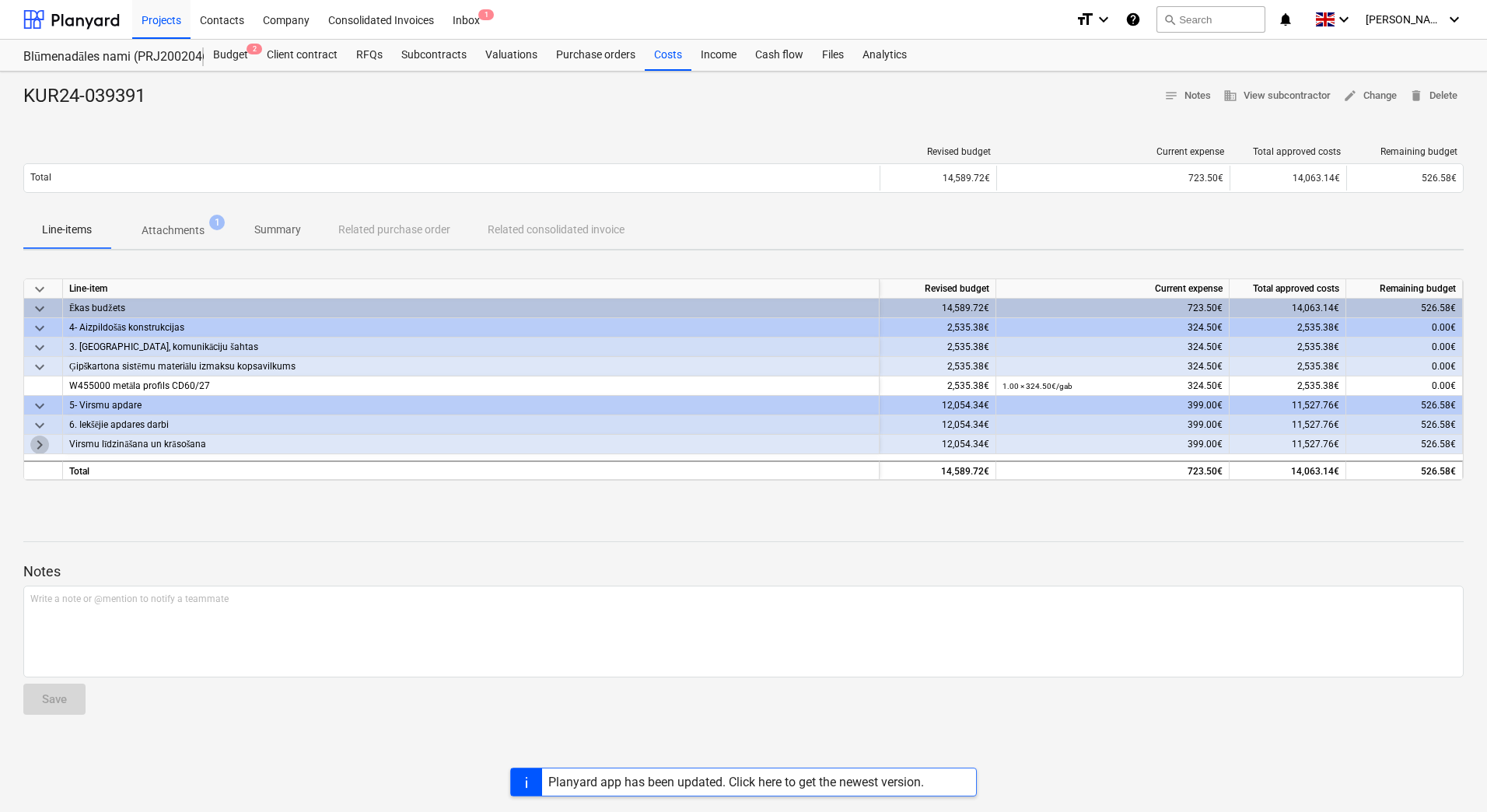
click at [42, 445] on span "keyboard_arrow_right" at bounding box center [39, 444] width 18 height 18
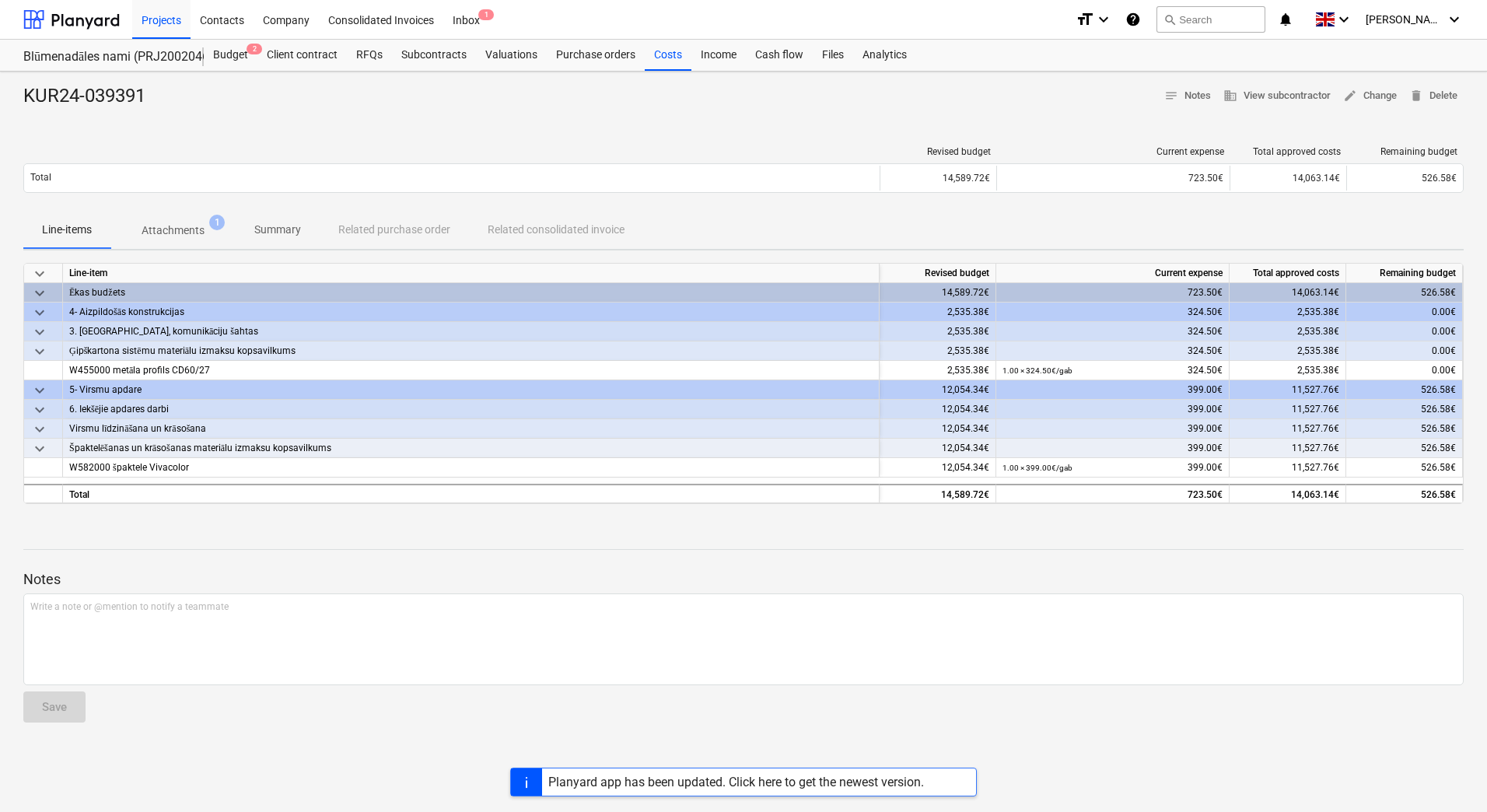
click at [40, 430] on span "keyboard_arrow_down" at bounding box center [39, 429] width 18 height 18
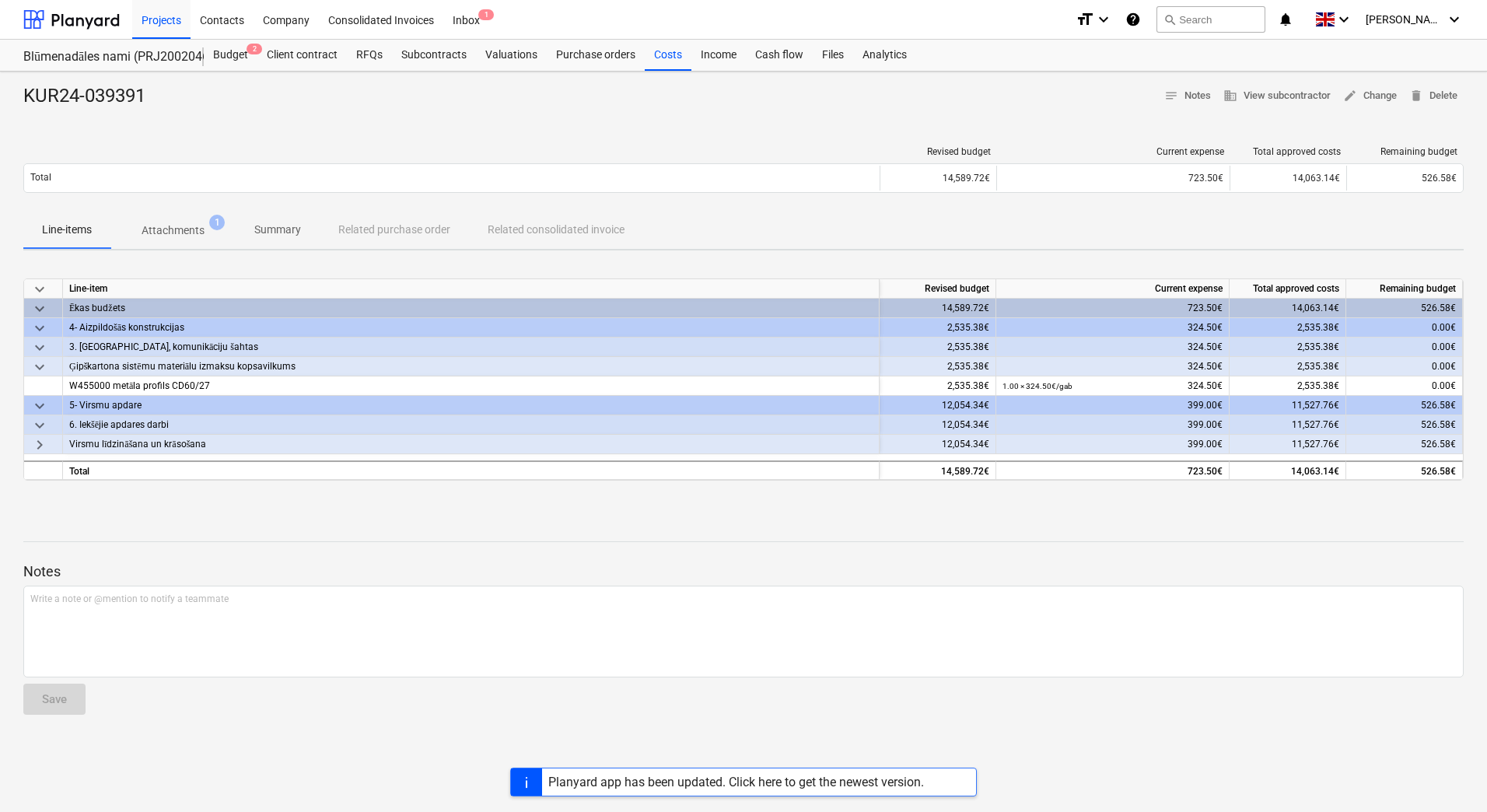
click at [42, 427] on span "keyboard_arrow_down" at bounding box center [39, 425] width 18 height 18
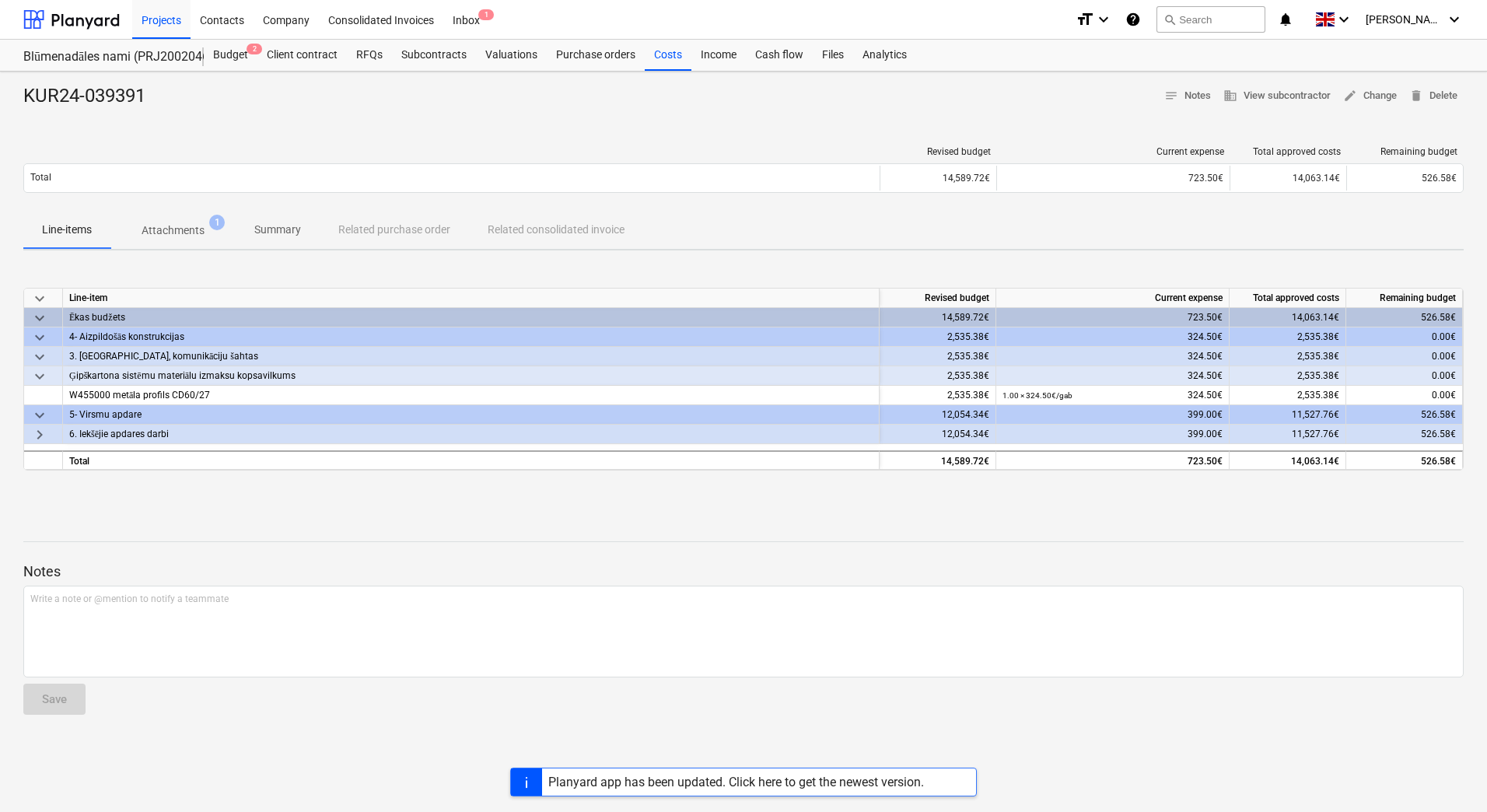
click at [42, 433] on span "keyboard_arrow_right" at bounding box center [39, 434] width 18 height 18
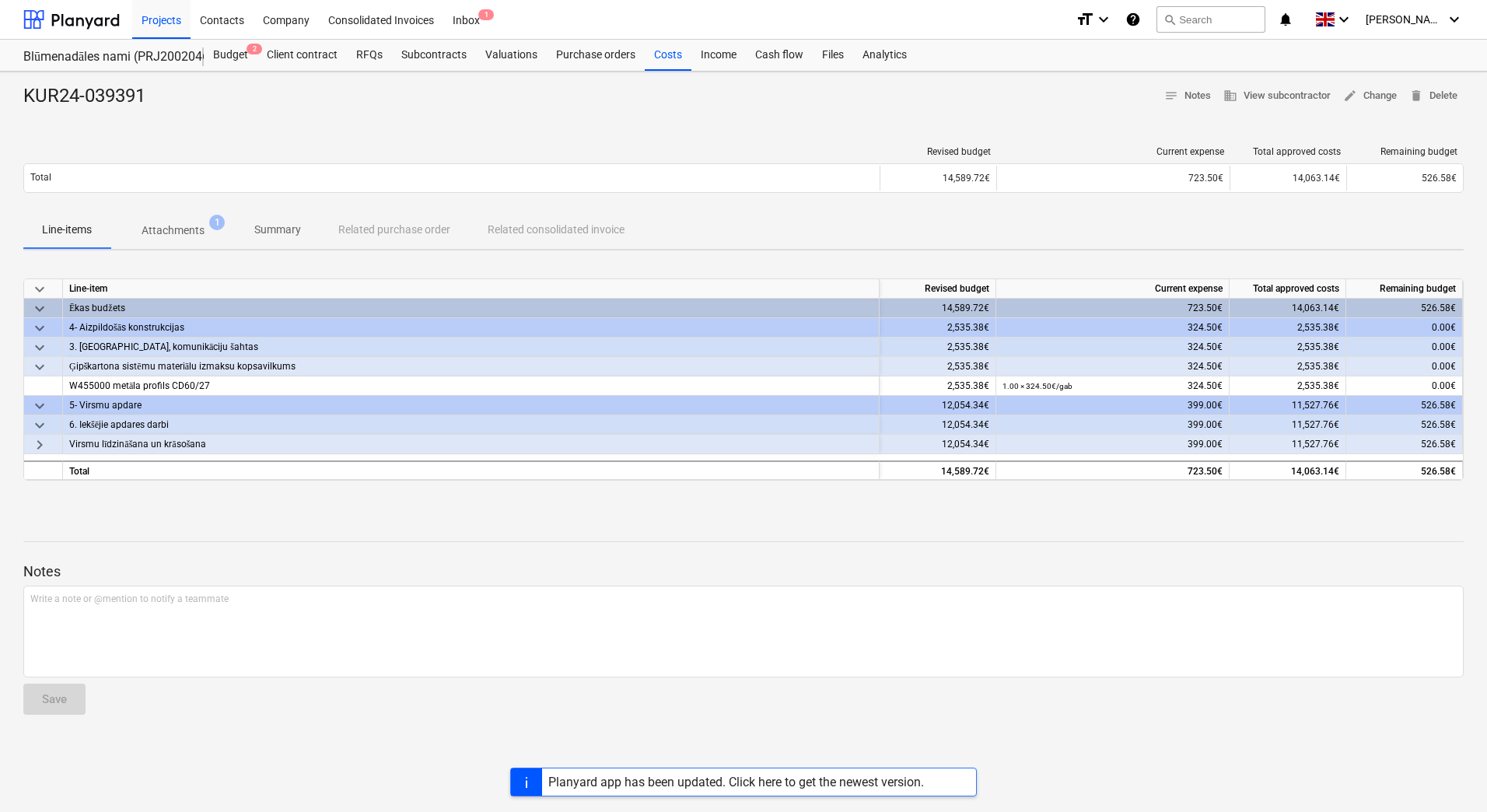
click at [43, 442] on span "keyboard_arrow_right" at bounding box center [39, 444] width 18 height 18
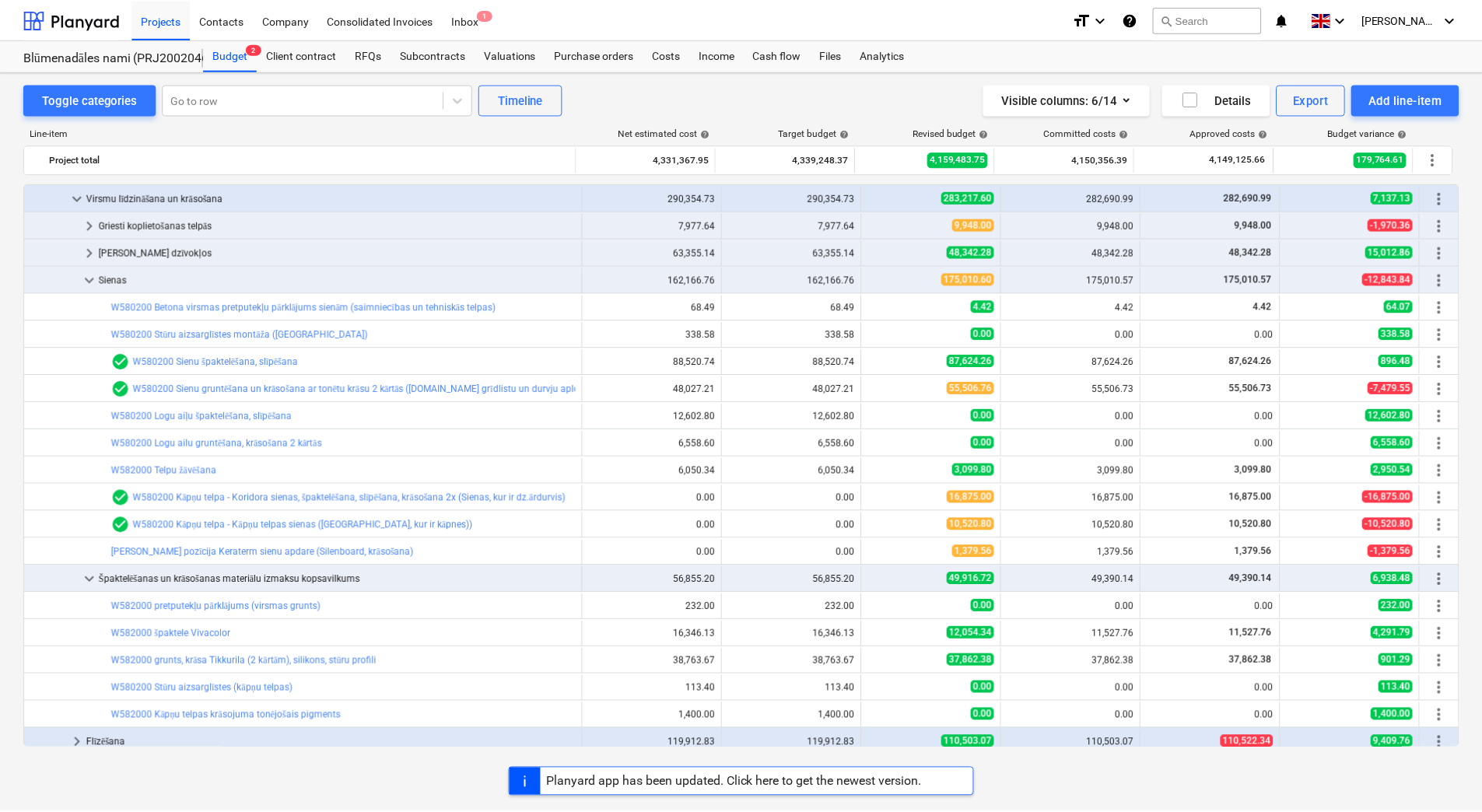
scroll to position [320, 0]
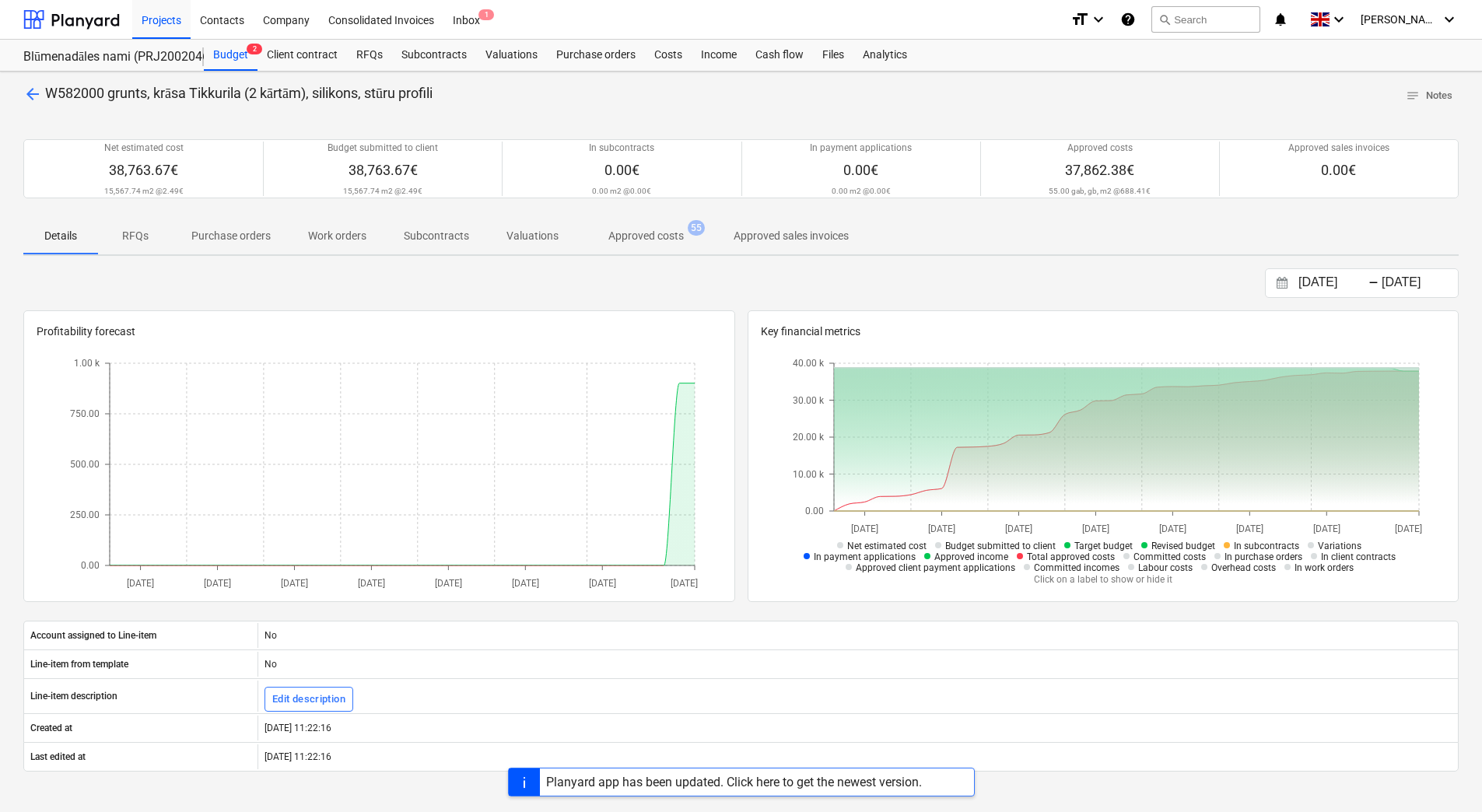
click at [638, 239] on p "Approved costs" at bounding box center [646, 236] width 75 height 16
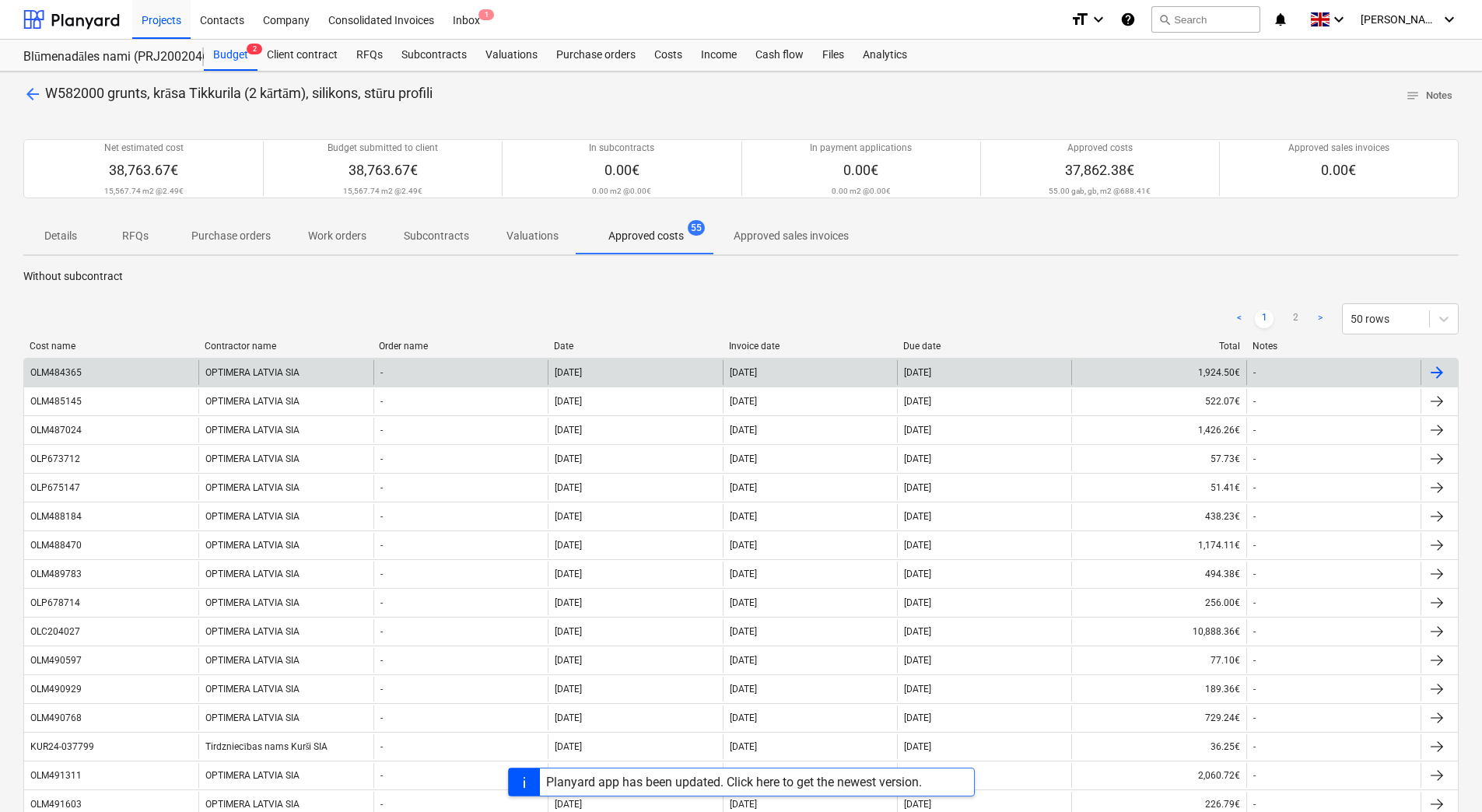
click at [237, 374] on div "OPTIMERA LATVIA SIA" at bounding box center [285, 372] width 174 height 25
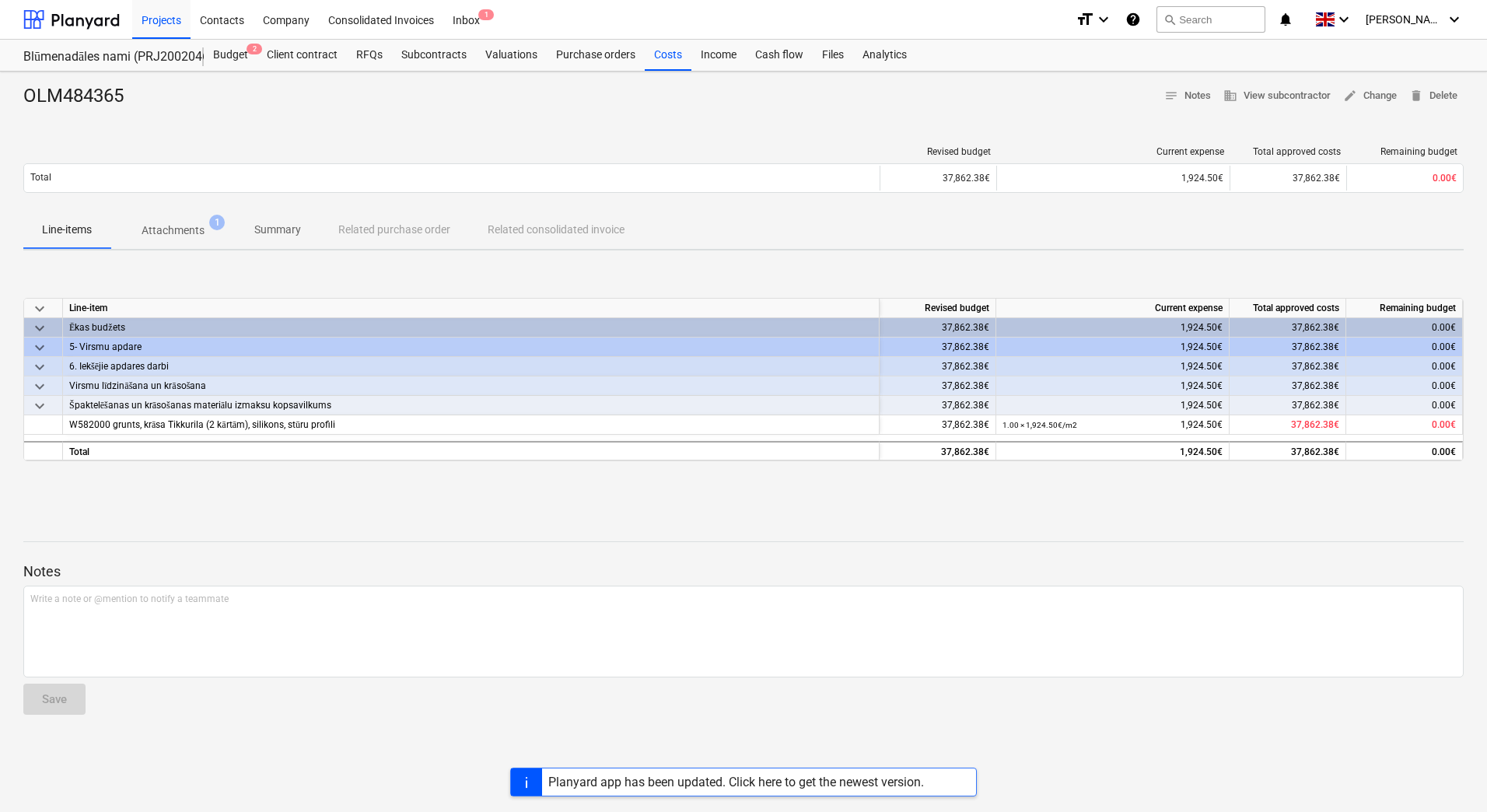
click at [178, 225] on p "Attachments" at bounding box center [173, 231] width 63 height 16
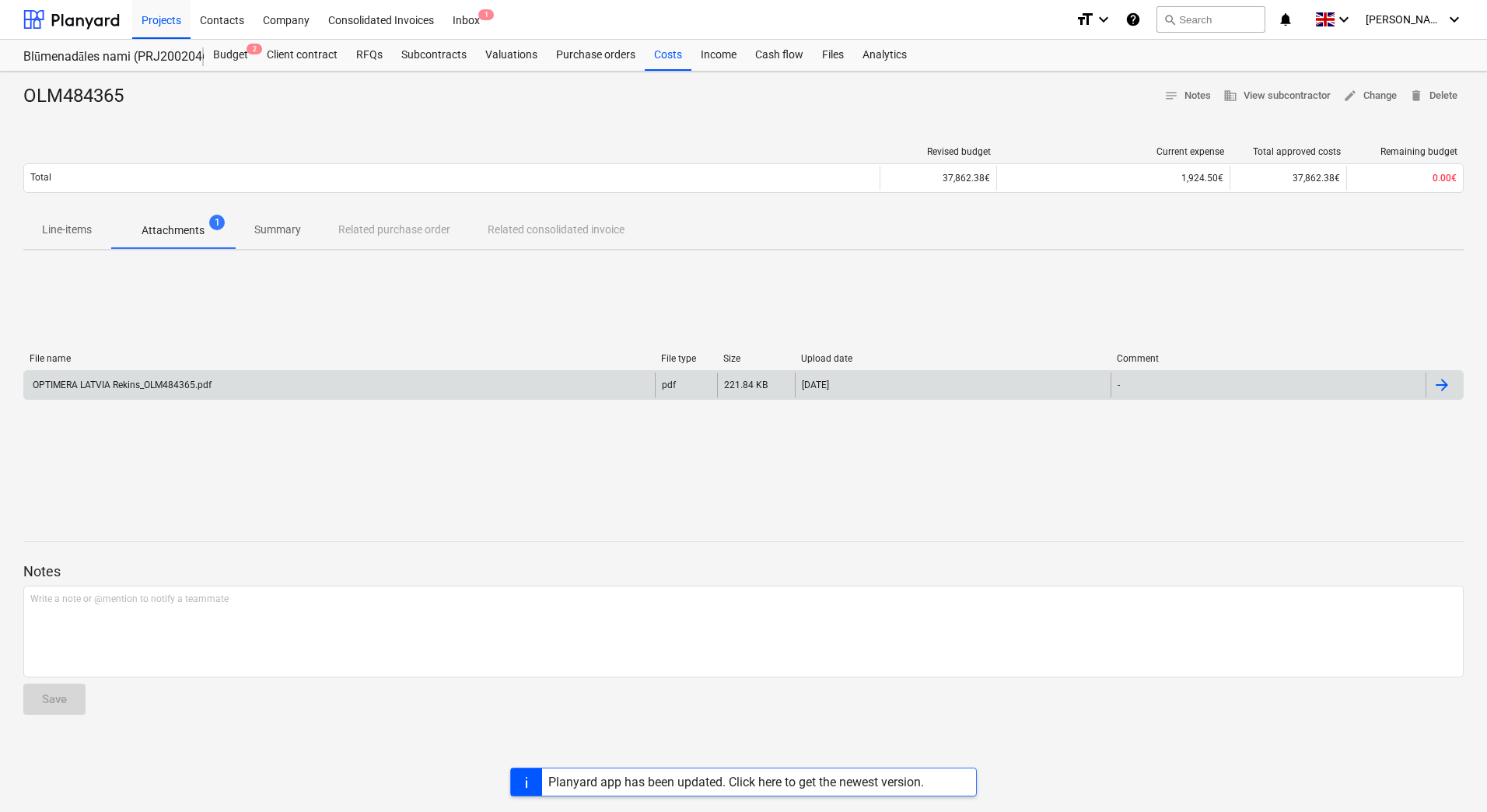
click at [172, 393] on div "OPTIMERA LATVIA Rekins_OLM484365.pdf" at bounding box center [339, 385] width 631 height 25
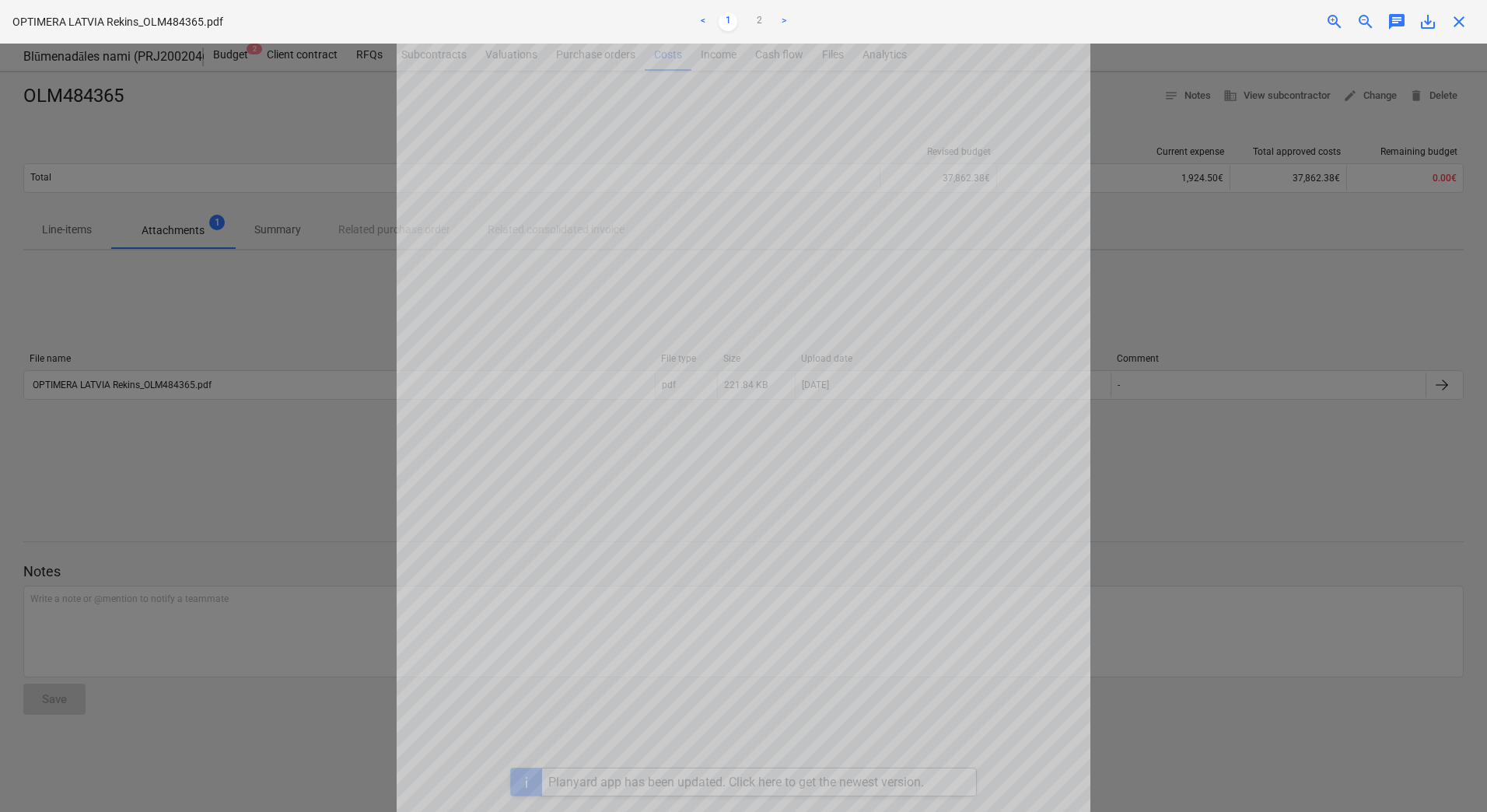
scroll to position [217, 0]
click at [1249, 532] on div at bounding box center [743, 427] width 1487 height 769
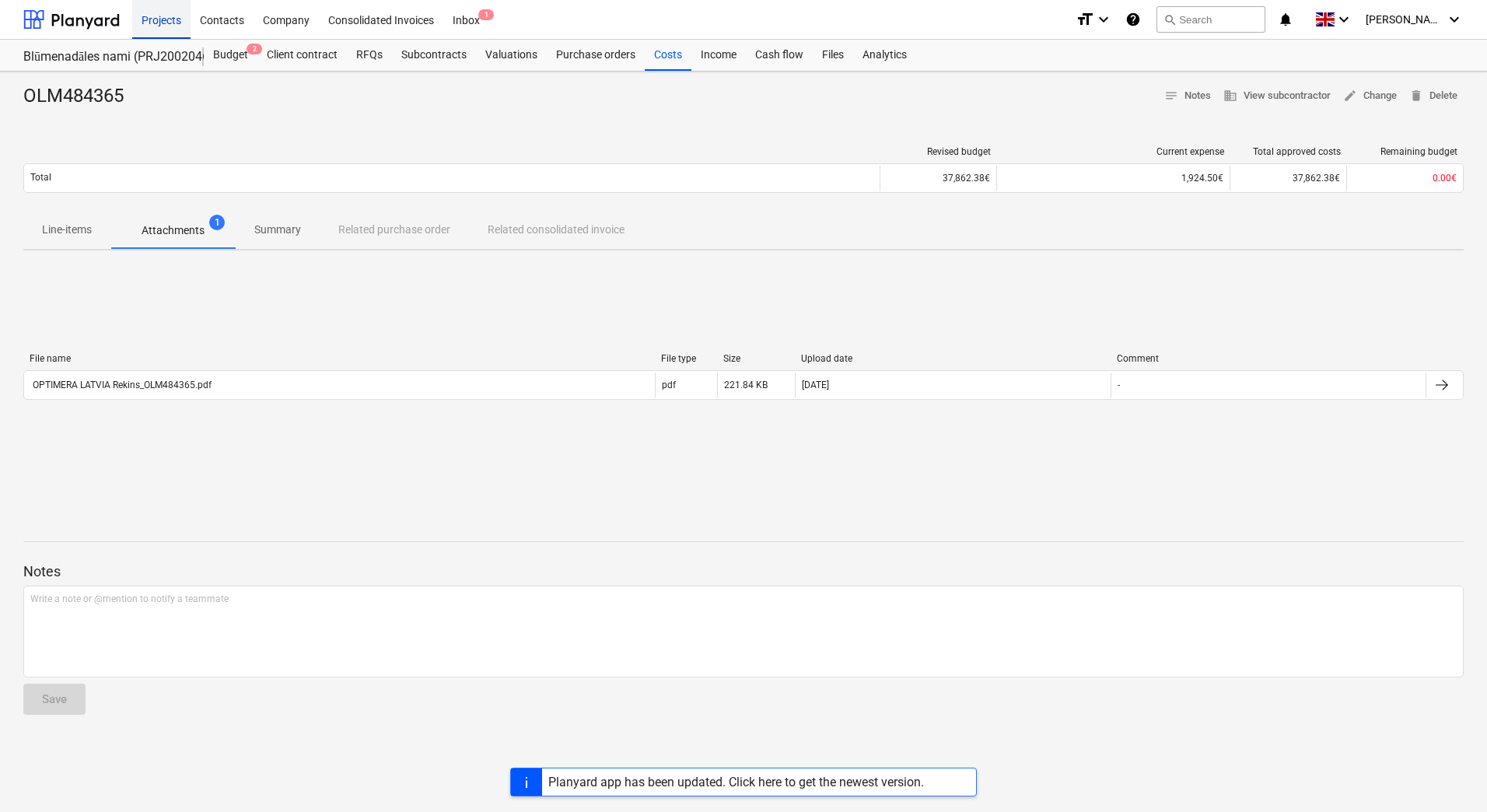
click at [164, 24] on div "Projects" at bounding box center [161, 18] width 59 height 39
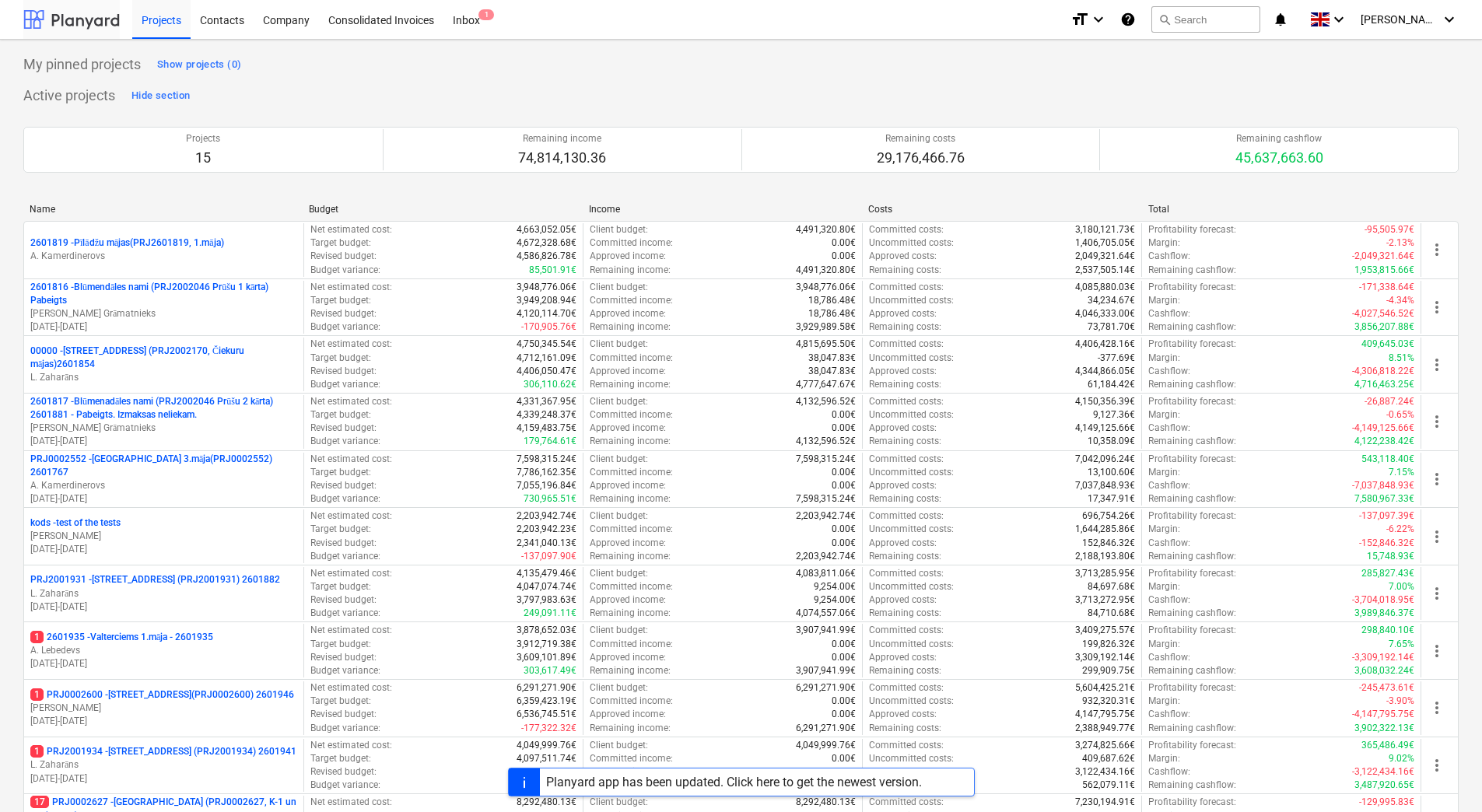
click at [85, 22] on div at bounding box center [71, 19] width 96 height 39
click at [233, 20] on div "Contacts" at bounding box center [222, 18] width 63 height 39
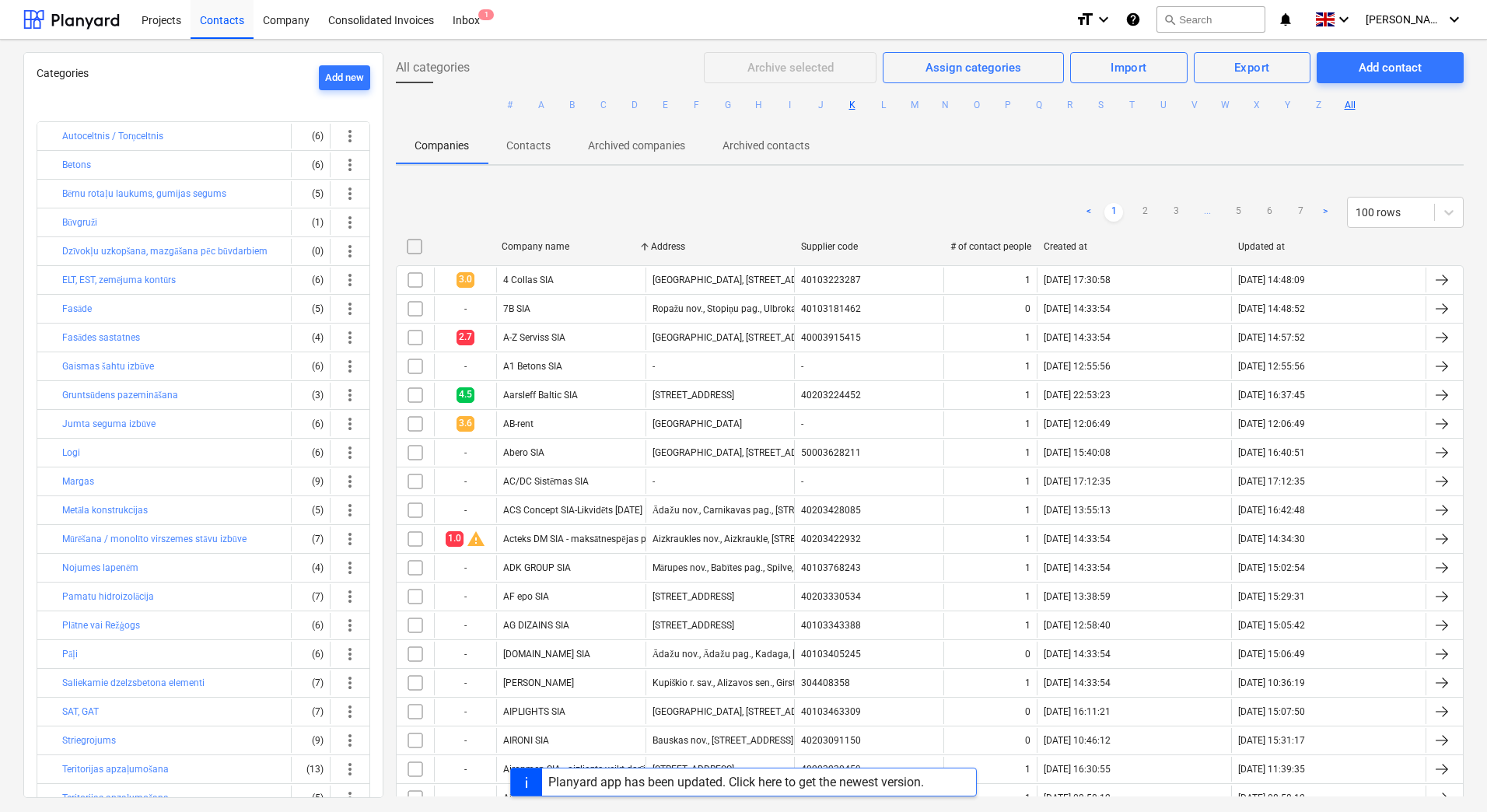
click at [849, 111] on button "K" at bounding box center [852, 104] width 18 height 18
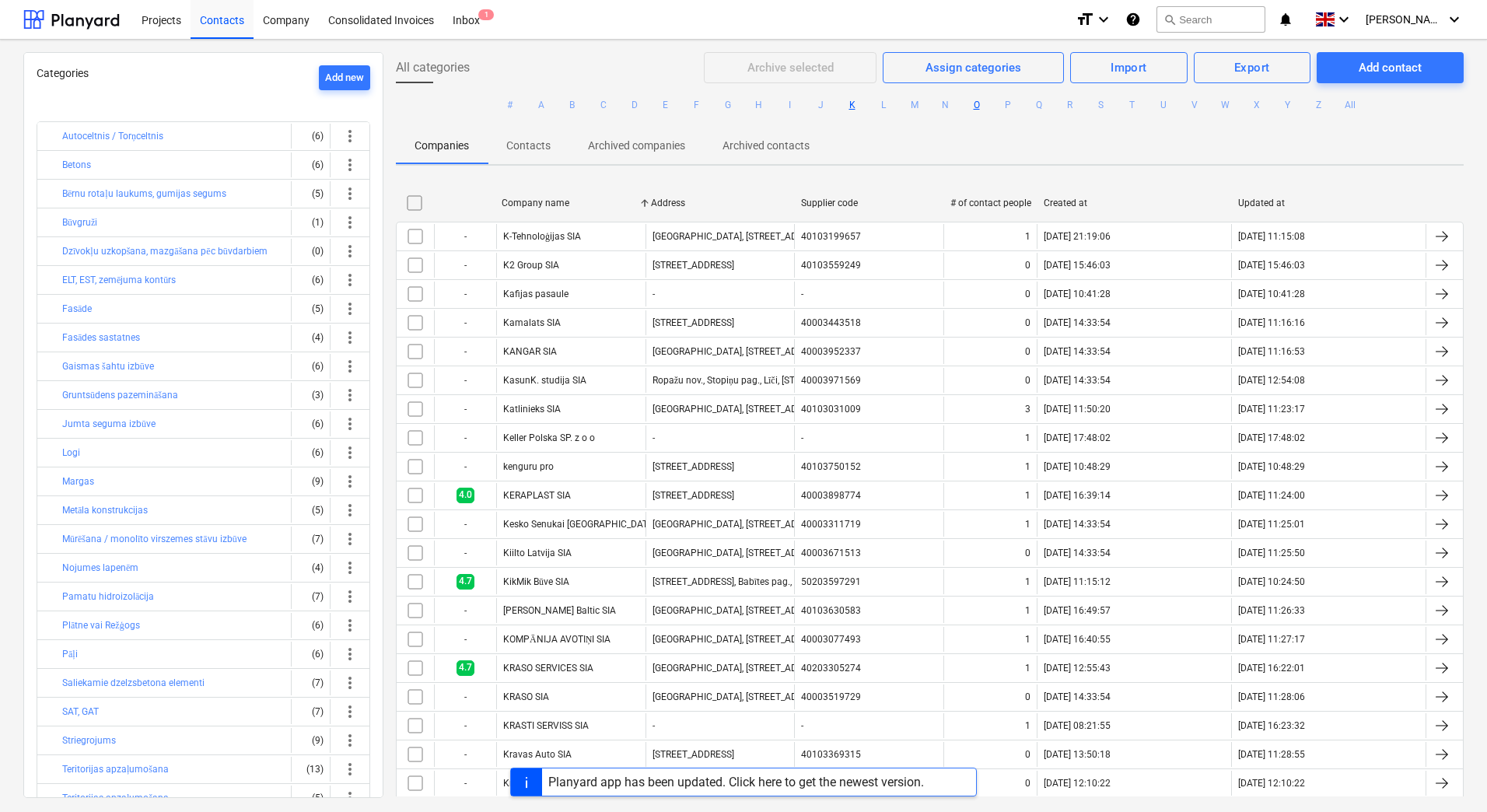
click at [976, 103] on button "O" at bounding box center [976, 104] width 18 height 18
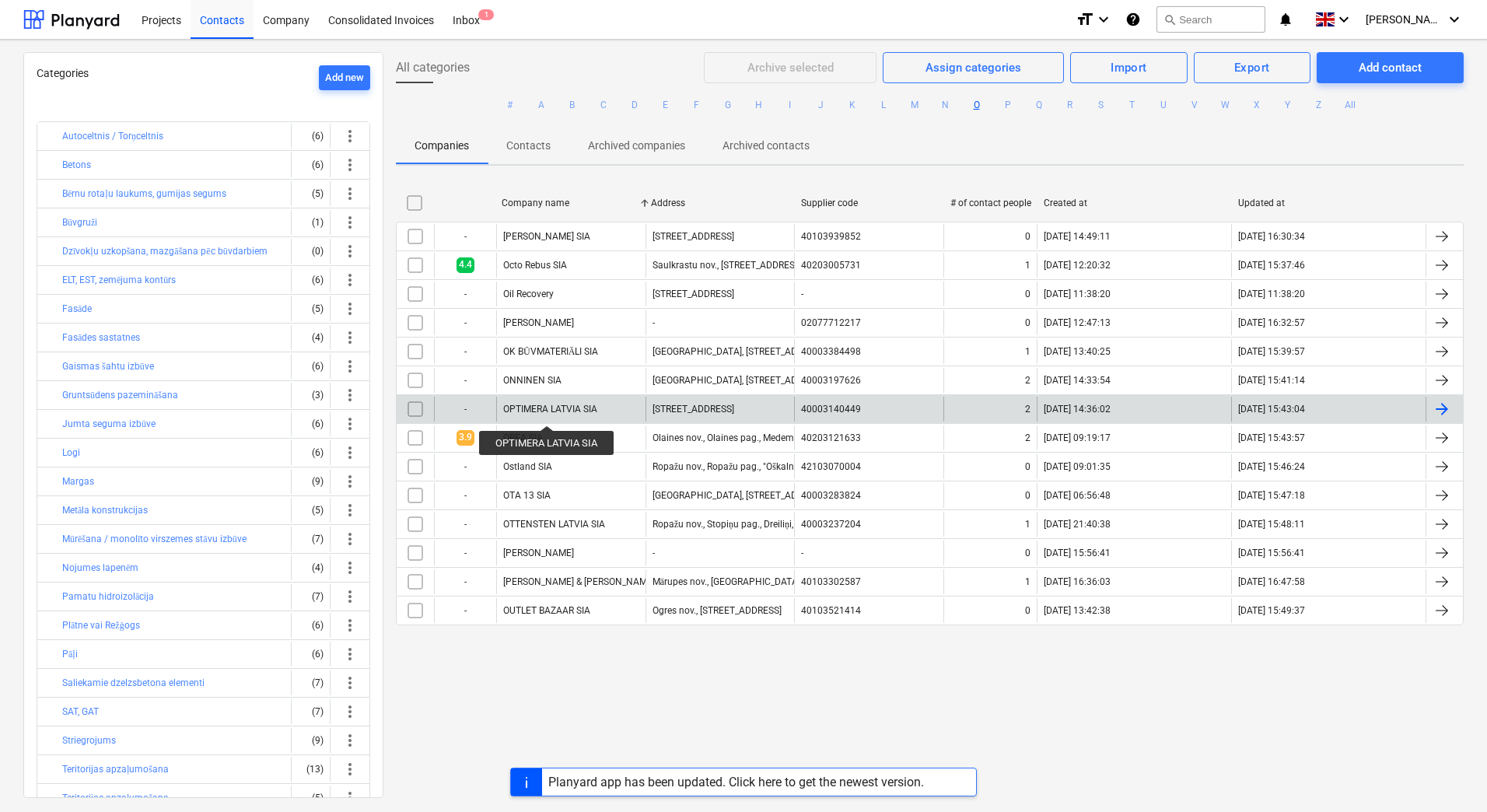
click at [548, 411] on div "OPTIMERA LATVIA SIA" at bounding box center [550, 410] width 94 height 11
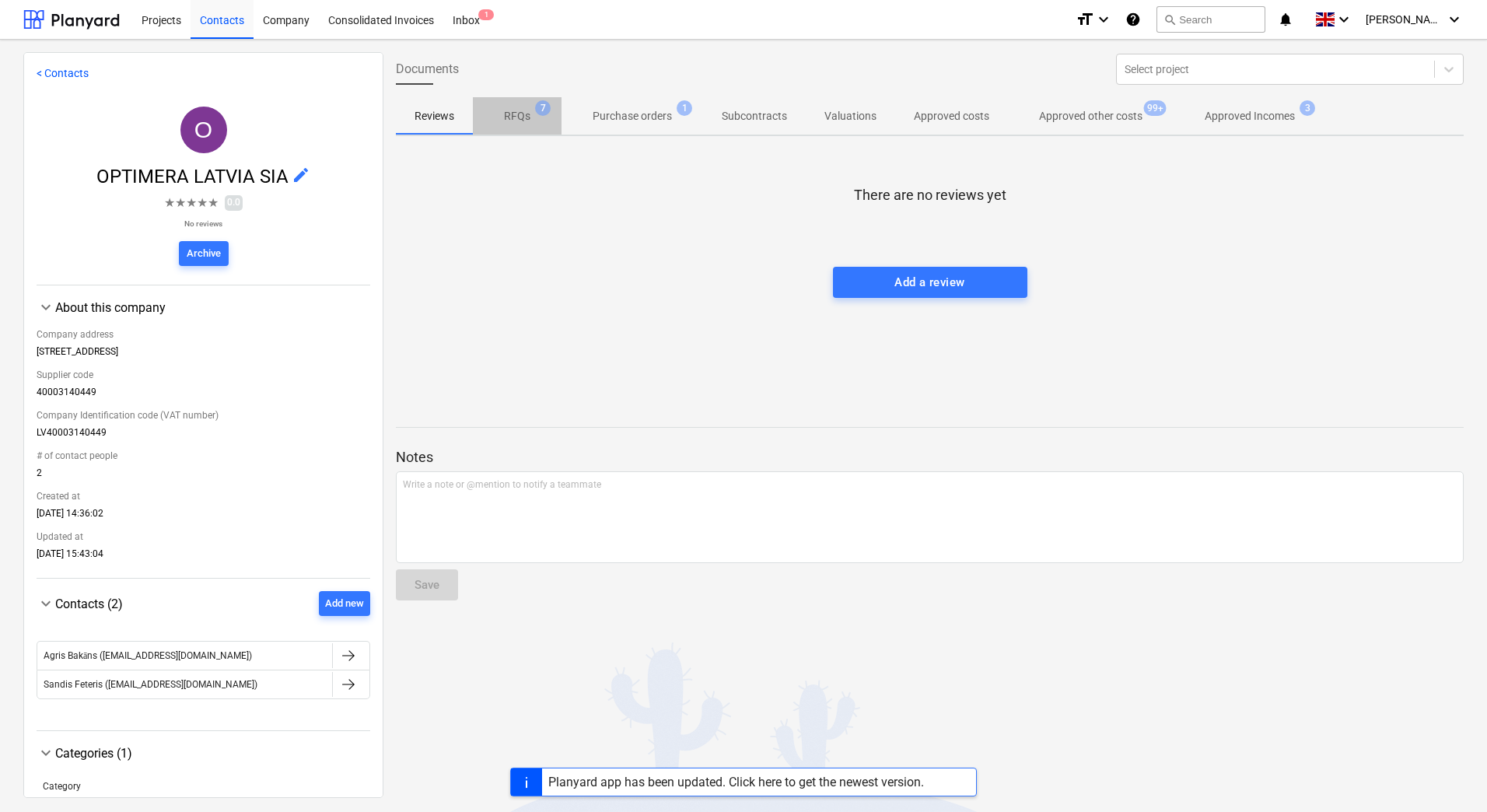
click at [523, 119] on p "RFQs" at bounding box center [517, 116] width 26 height 16
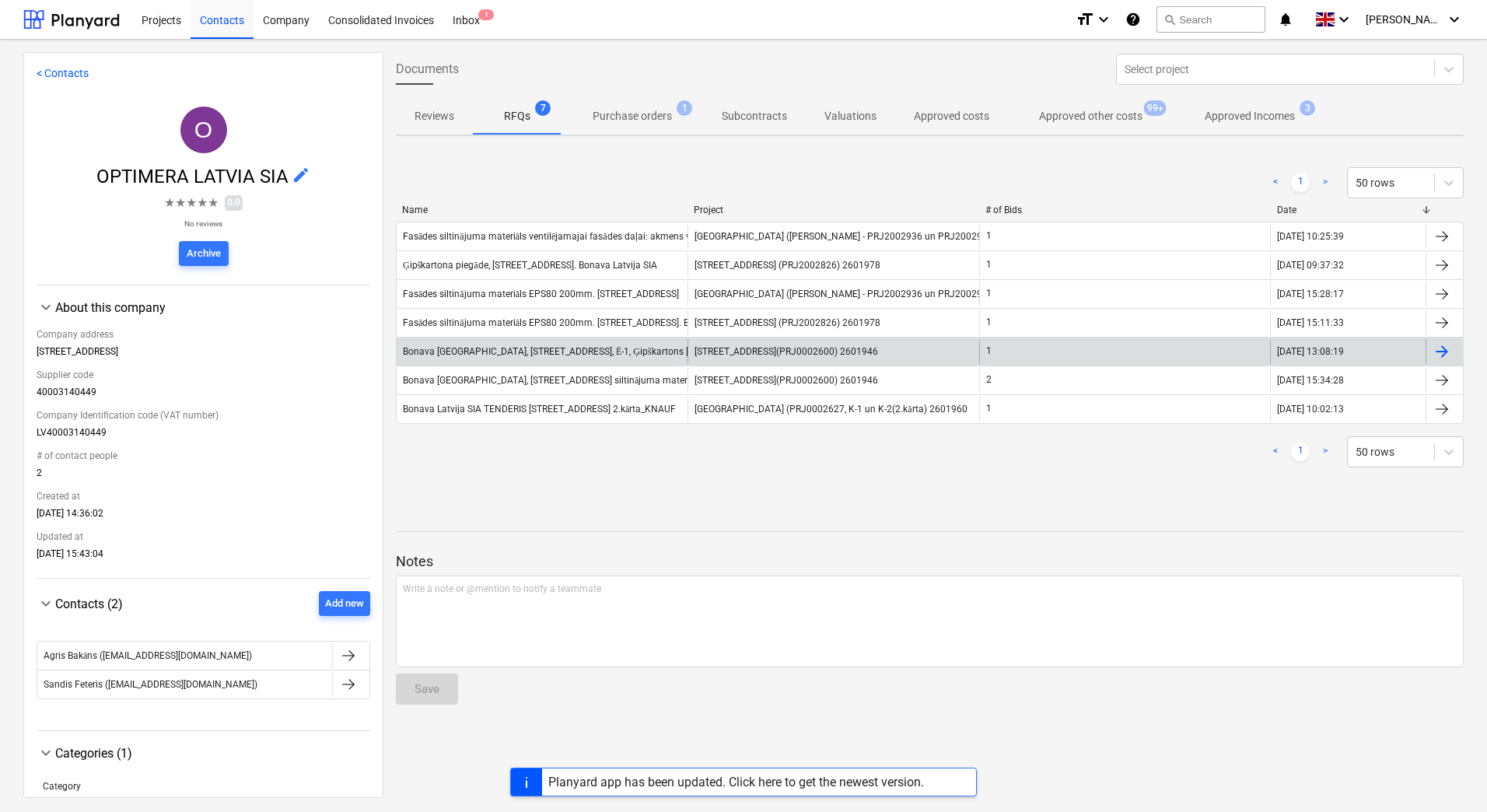
click at [729, 355] on span "[STREET_ADDRESS](PRJ0002600) 2601946" at bounding box center [786, 352] width 184 height 11
